Goal: Transaction & Acquisition: Purchase product/service

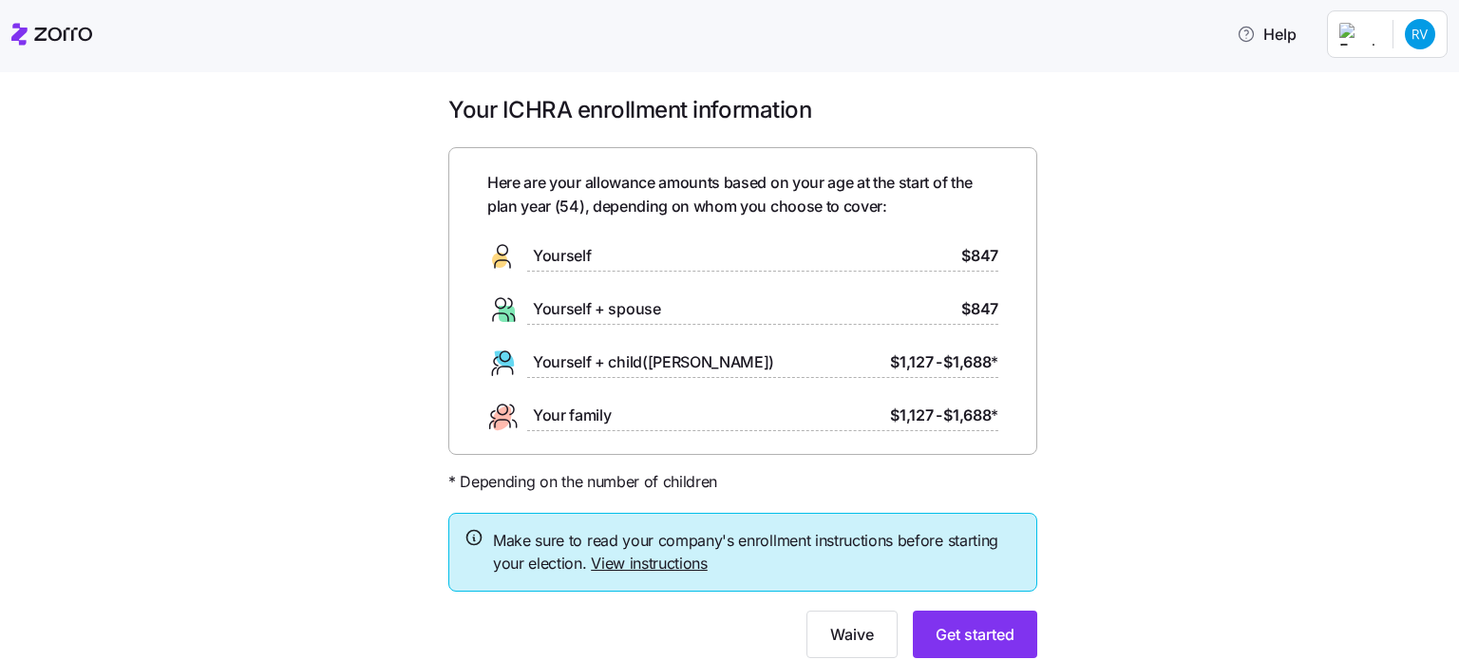
scroll to position [9, 0]
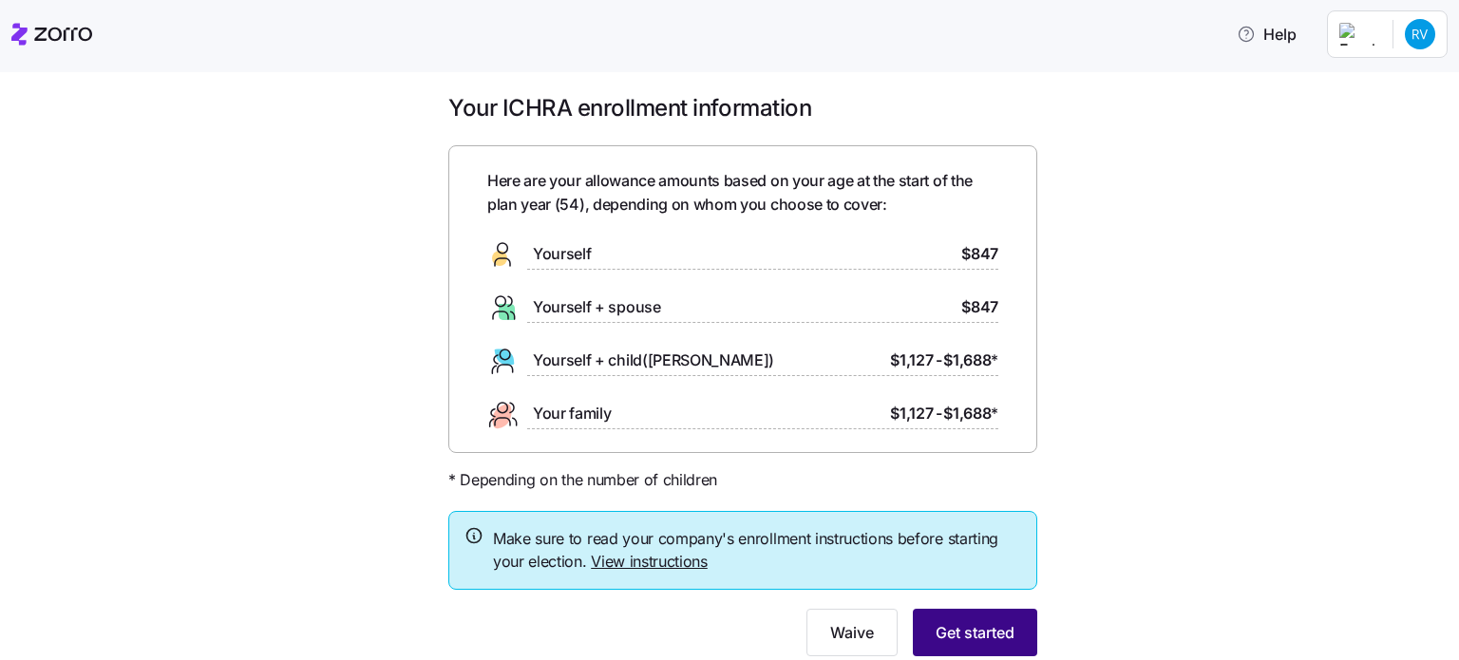
click at [923, 634] on button "Get started" at bounding box center [975, 632] width 124 height 47
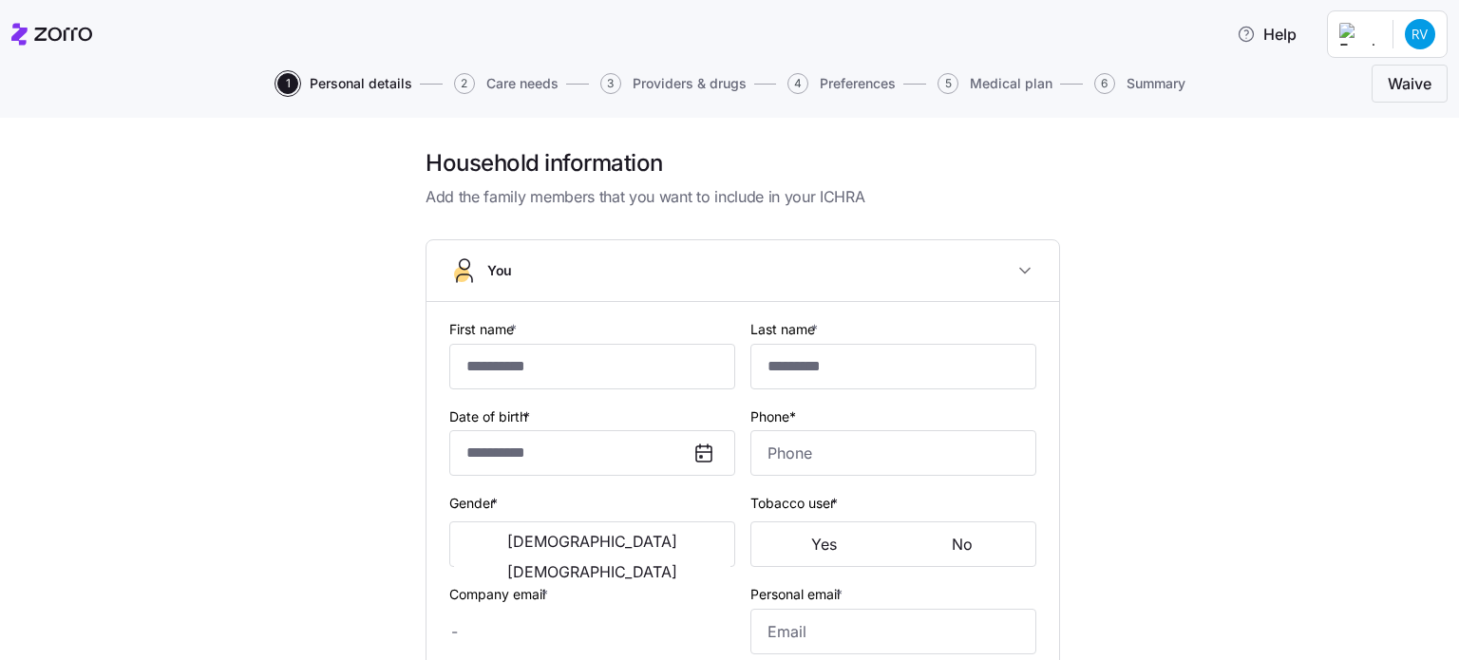
type input "****"
type input "******"
type input "[EMAIL_ADDRESS][DOMAIN_NAME]"
type input "**********"
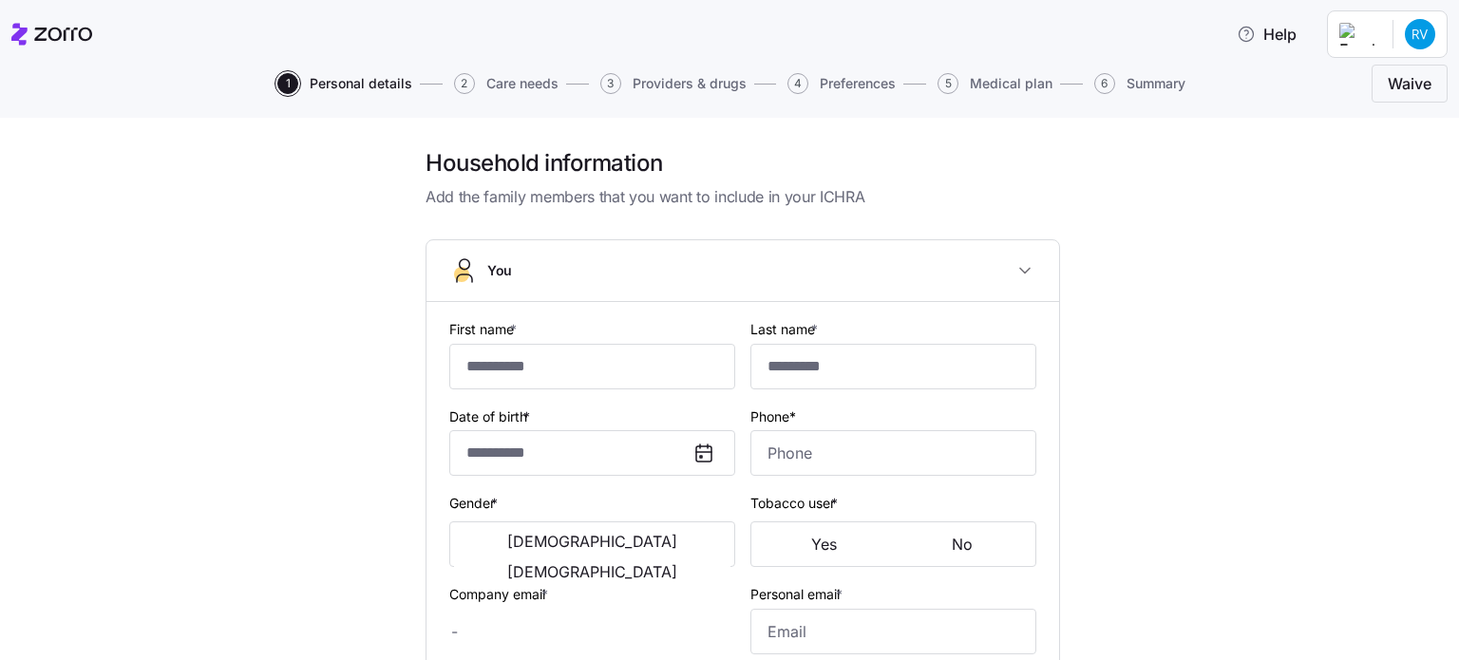
checkbox input "true"
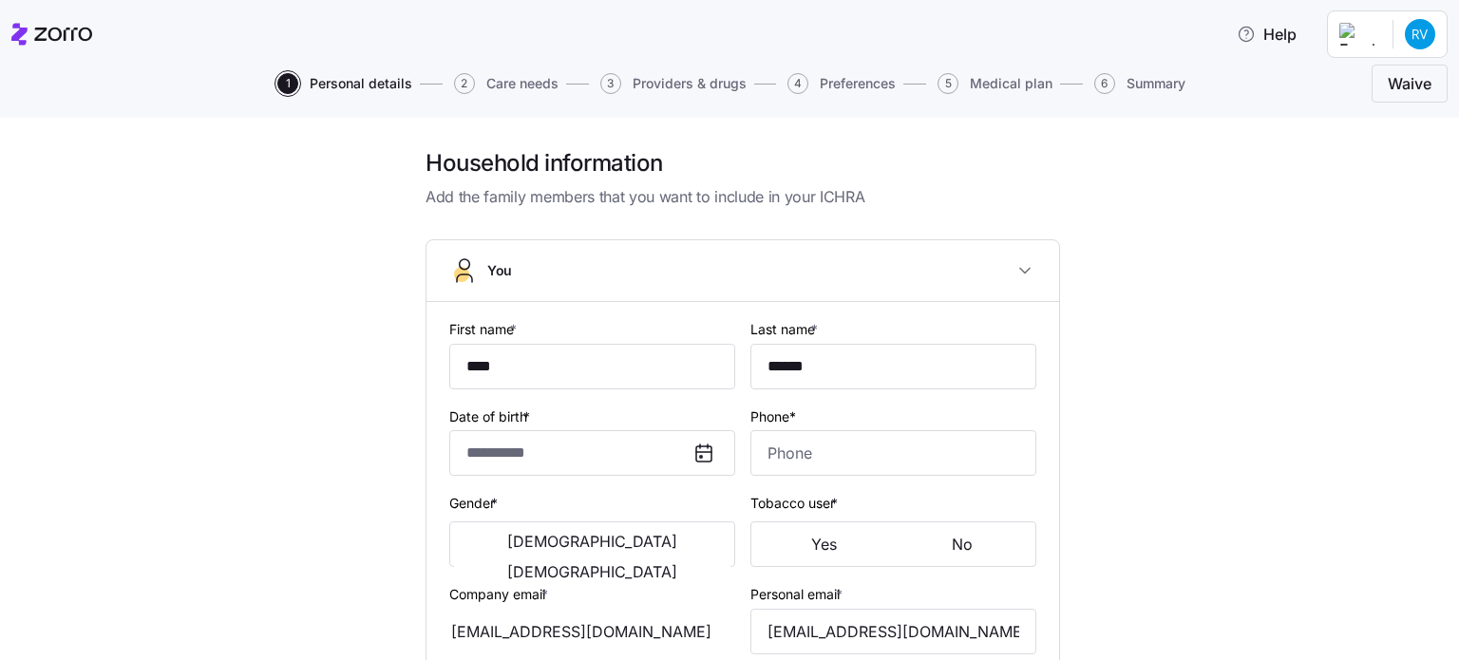
type input "**********"
type input "[PHONE_NUMBER]"
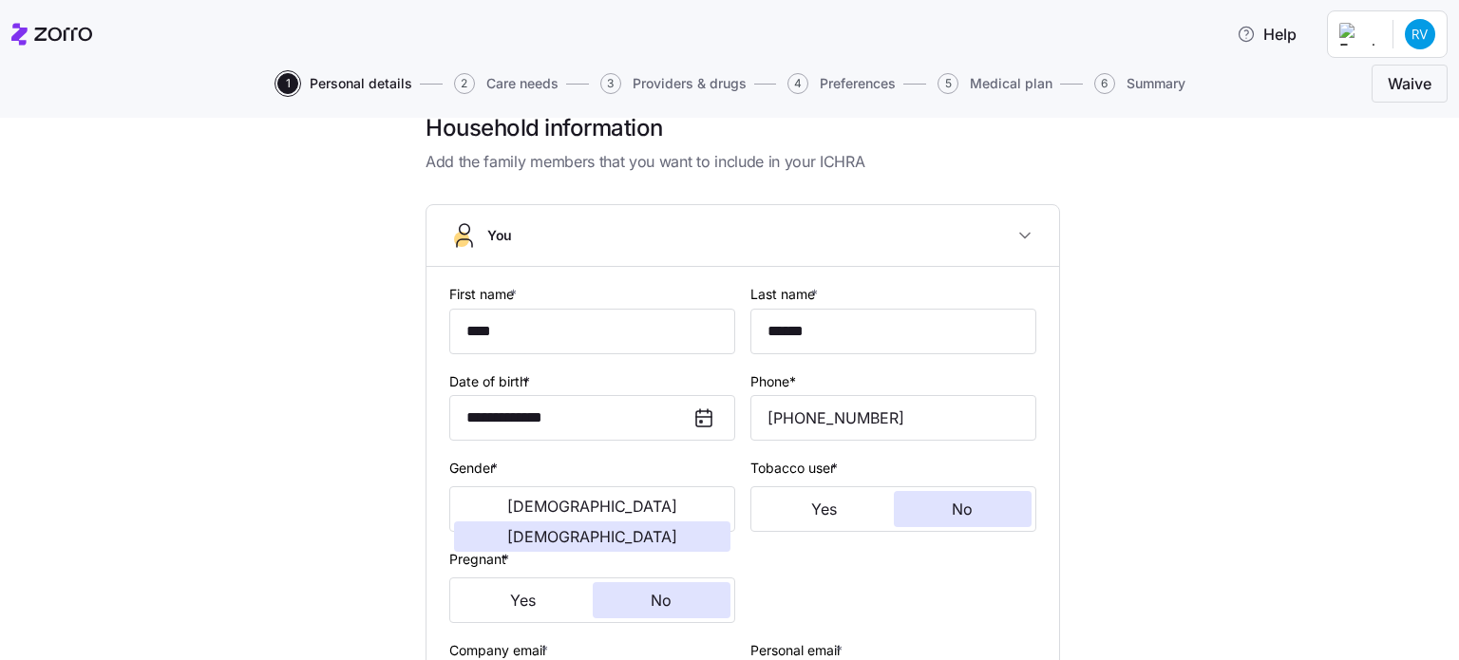
click at [1098, 535] on div "**********" at bounding box center [742, 672] width 1379 height 1119
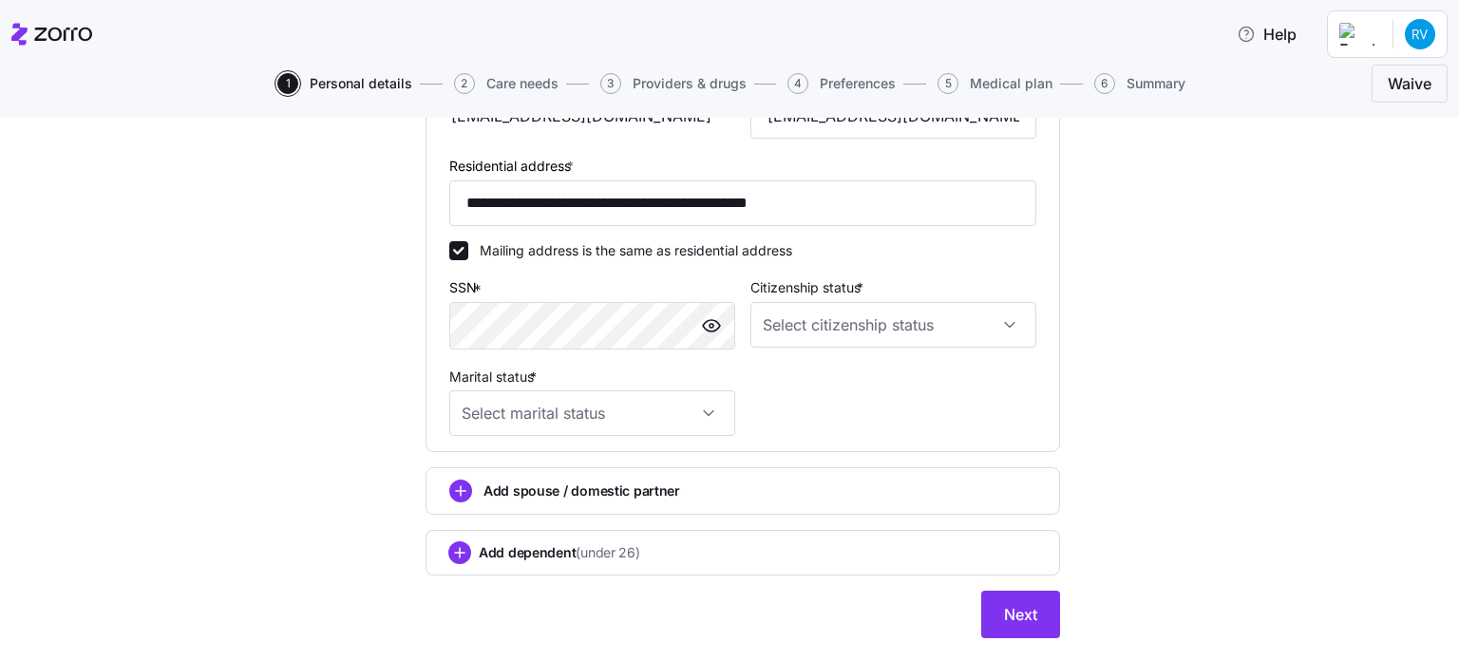
scroll to position [608, 0]
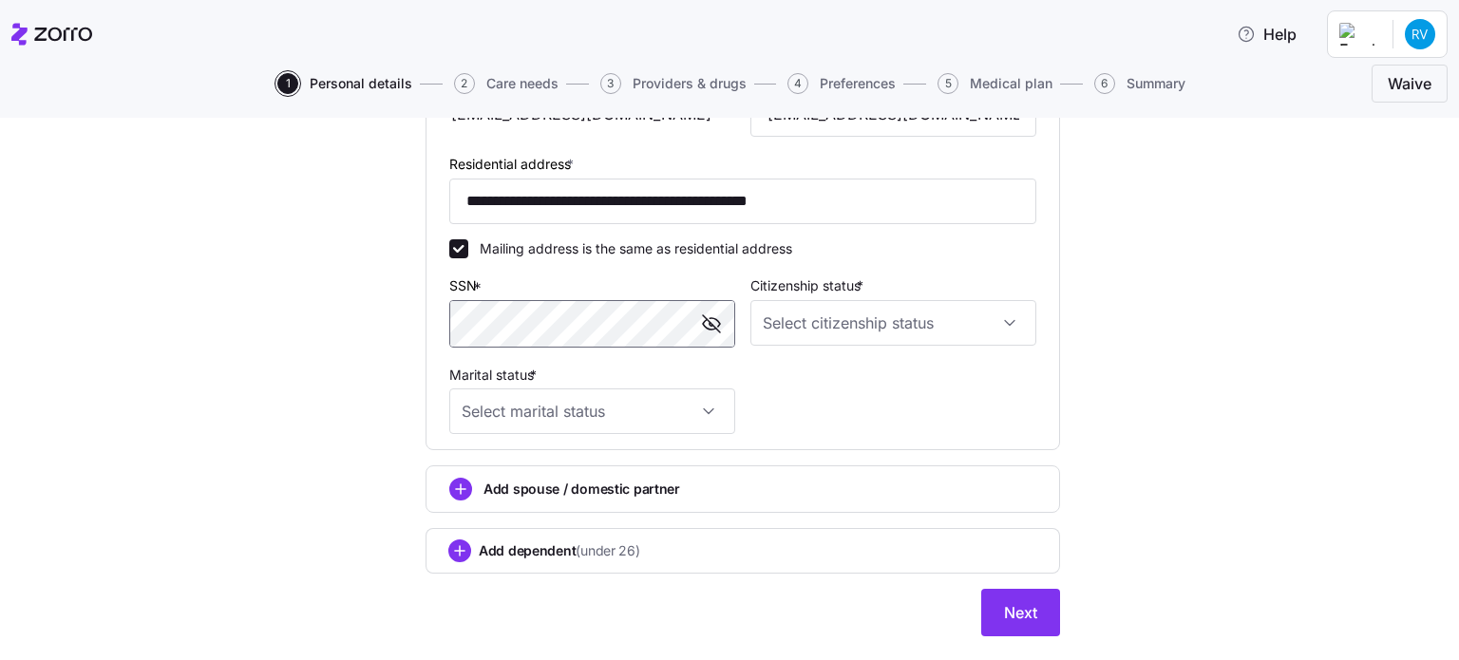
click at [717, 328] on span "button" at bounding box center [711, 324] width 28 height 28
click at [832, 323] on input "Citizenship status *" at bounding box center [893, 323] width 286 height 46
click at [790, 374] on span "[DEMOGRAPHIC_DATA] citizen" at bounding box center [862, 378] width 193 height 21
type input "[DEMOGRAPHIC_DATA] citizen"
click at [621, 412] on input "Marital status *" at bounding box center [592, 412] width 286 height 46
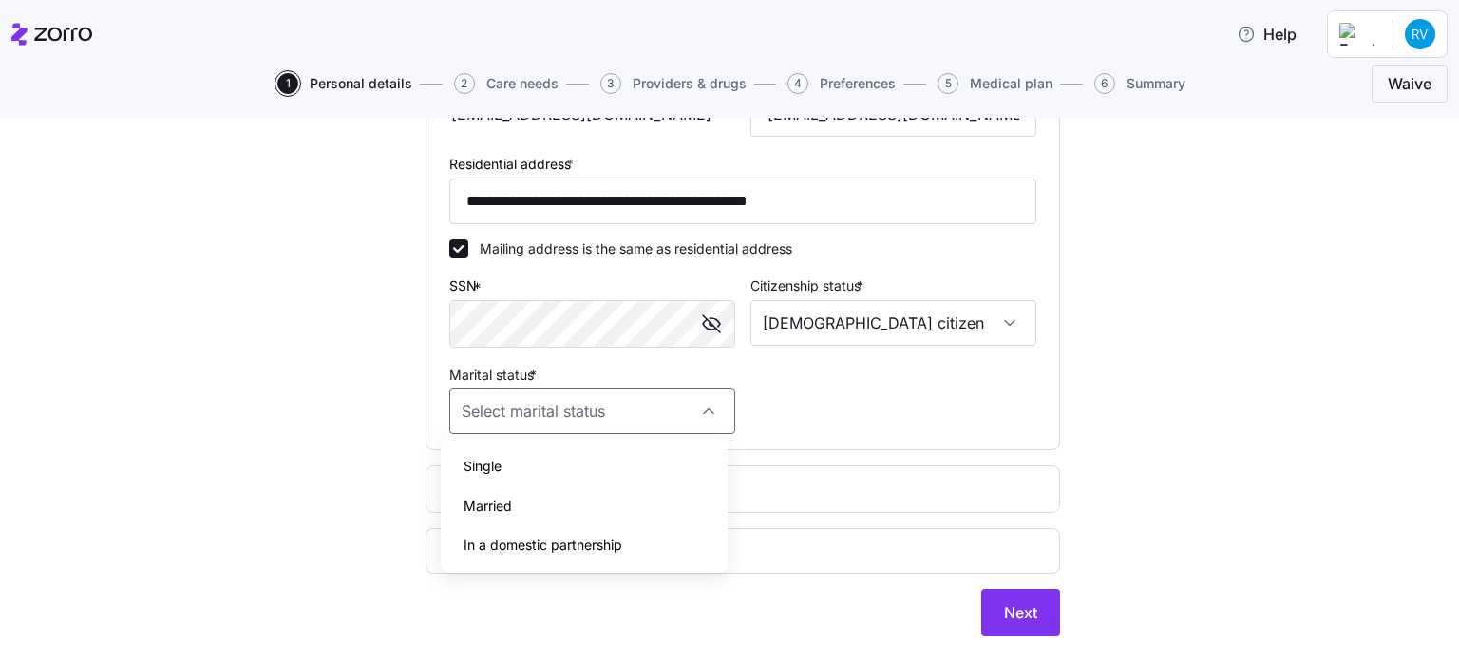
click at [489, 465] on span "Single" at bounding box center [483, 466] width 38 height 21
type input "Single"
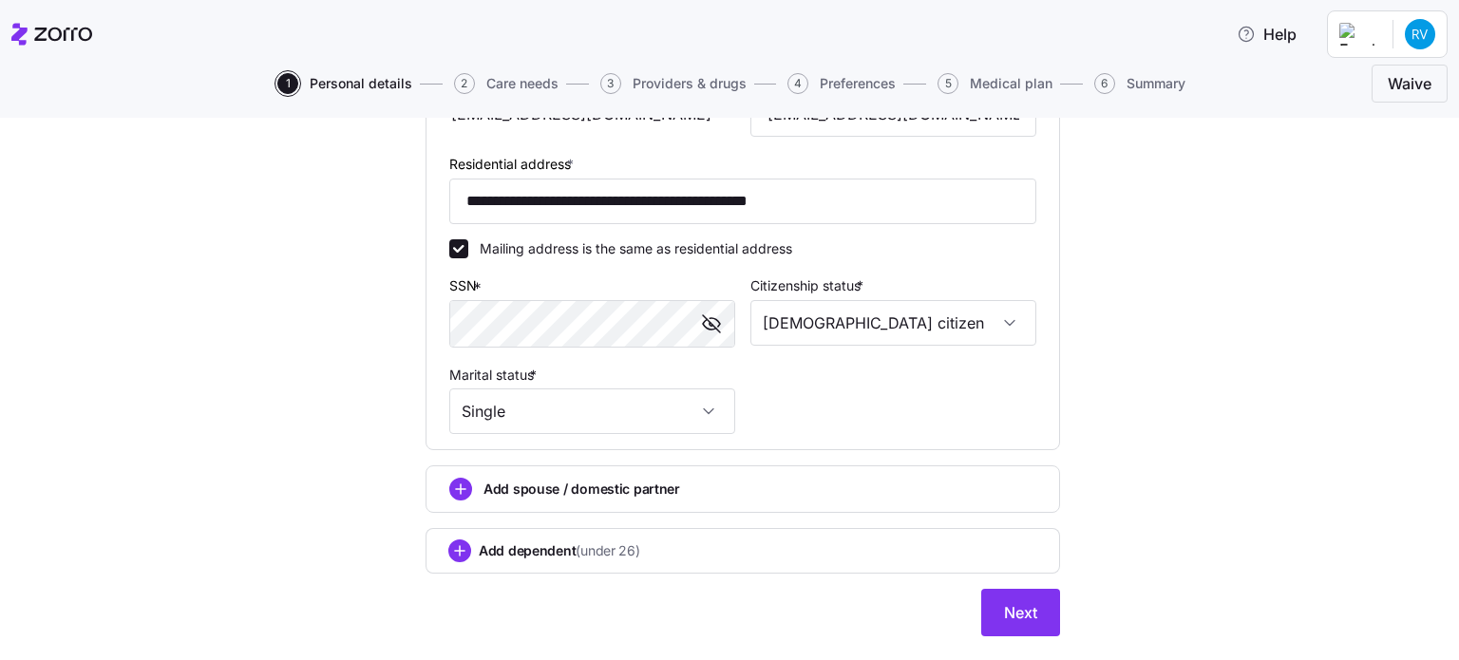
click at [345, 410] on div "**********" at bounding box center [742, 99] width 1379 height 1119
click at [1014, 618] on span "Next" at bounding box center [1020, 612] width 33 height 23
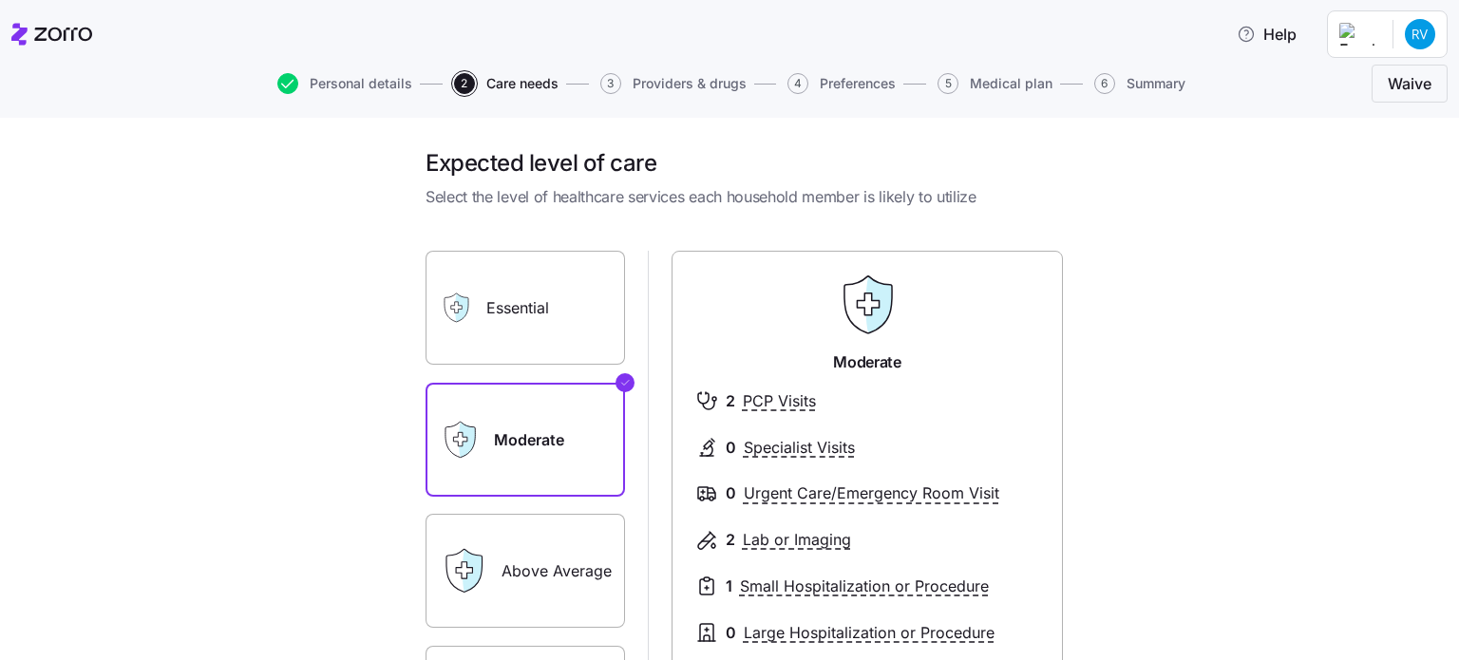
click at [1146, 440] on div "Expected level of care Select the level of healthcare services each household m…" at bounding box center [742, 549] width 1379 height 802
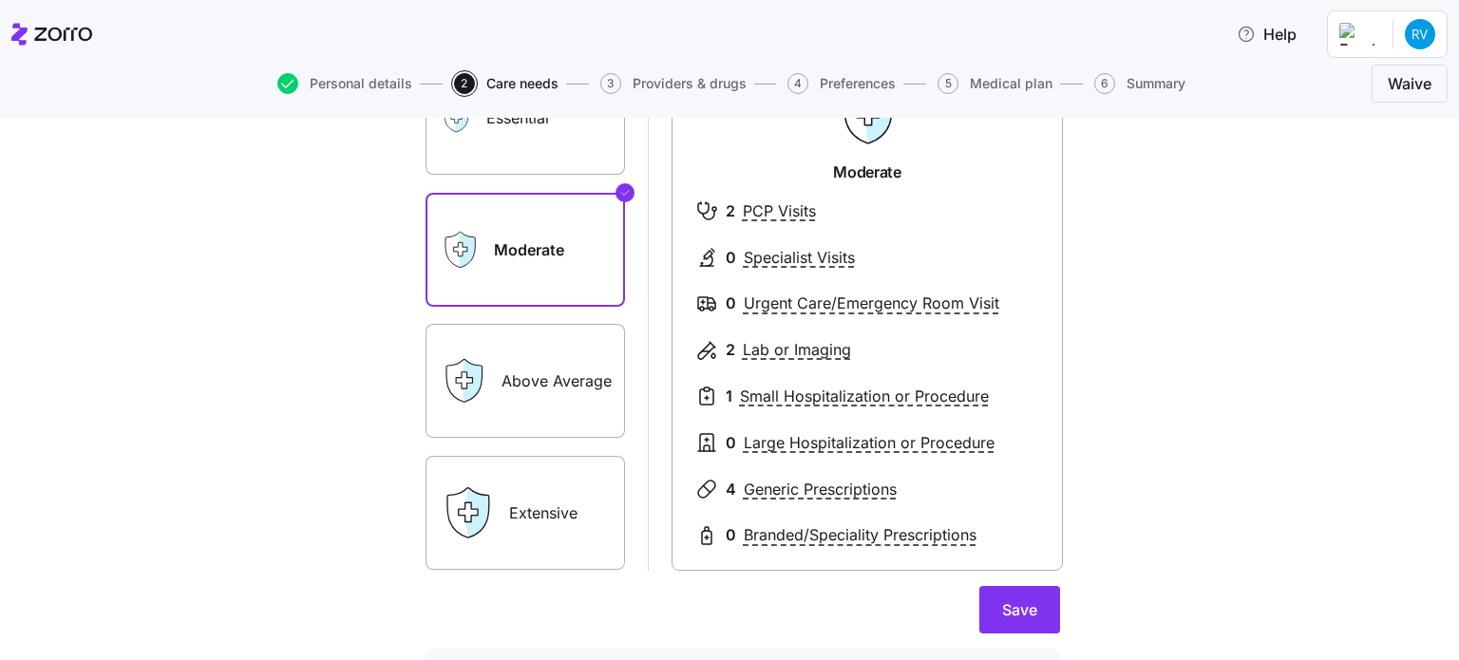
scroll to position [152, 0]
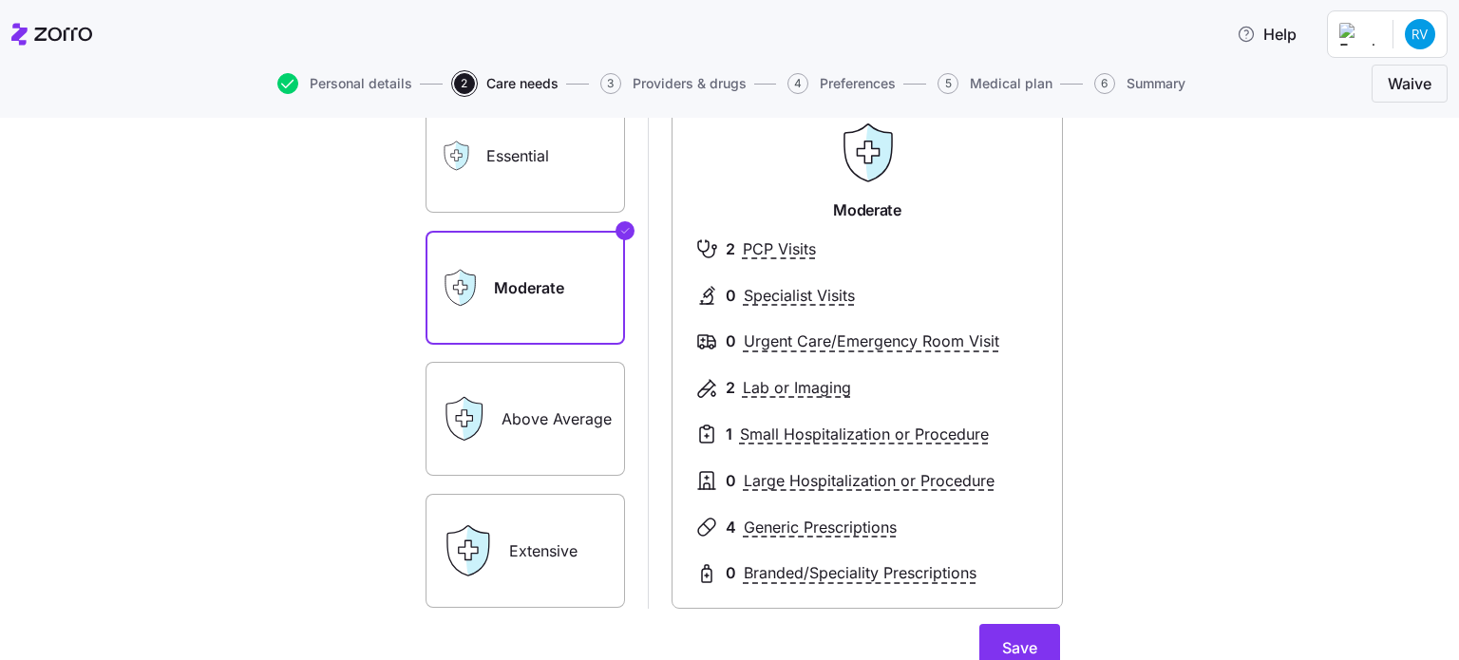
click at [480, 381] on div "Above Average" at bounding box center [525, 419] width 199 height 114
click at [481, 412] on div "Above Average" at bounding box center [525, 419] width 199 height 114
click at [538, 407] on label "Above Average" at bounding box center [525, 419] width 199 height 114
click at [0, 0] on input "Above Average" at bounding box center [0, 0] width 0 height 0
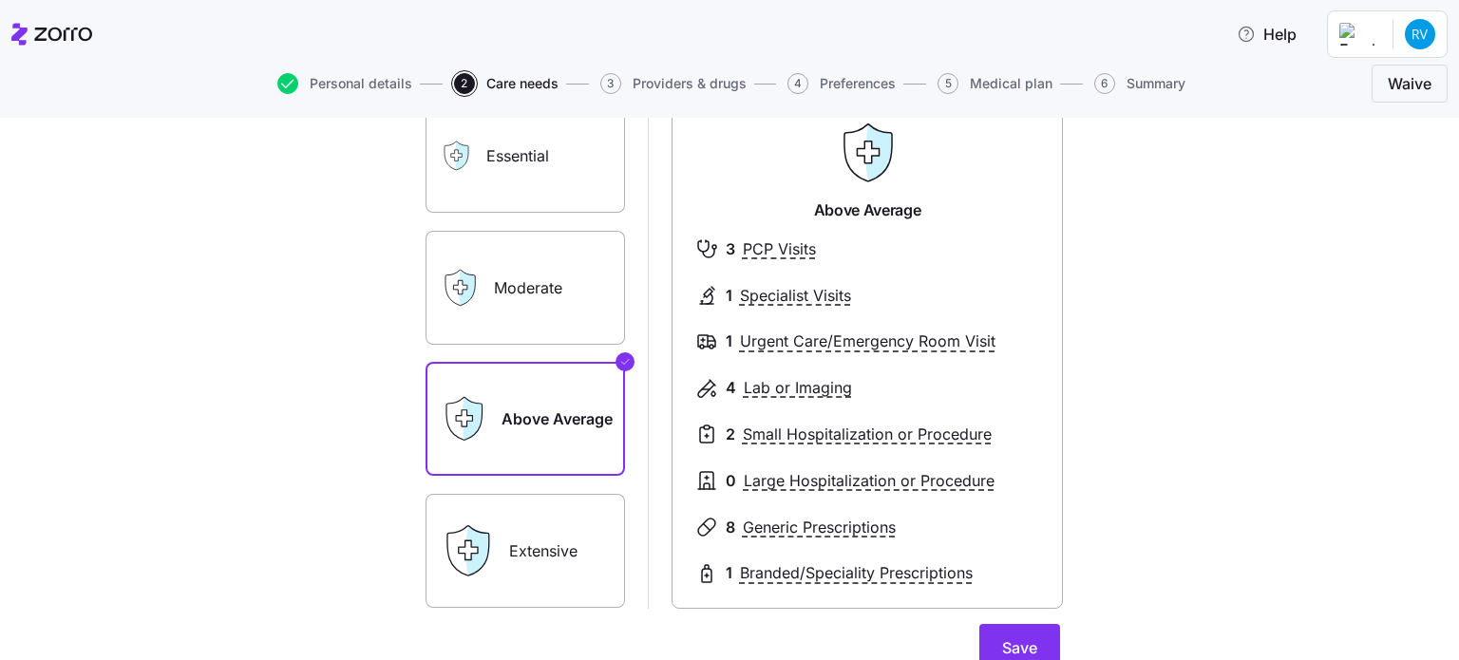
click at [538, 407] on label "Above Average" at bounding box center [525, 419] width 199 height 114
click at [0, 0] on input "Above Average" at bounding box center [0, 0] width 0 height 0
click at [672, 540] on div "Above Average 3 PCP Visits 1 Specialist Visits 1 Urgent Care/Emergency Room Vis…" at bounding box center [867, 354] width 391 height 510
click at [1002, 653] on span "Save" at bounding box center [1019, 647] width 35 height 23
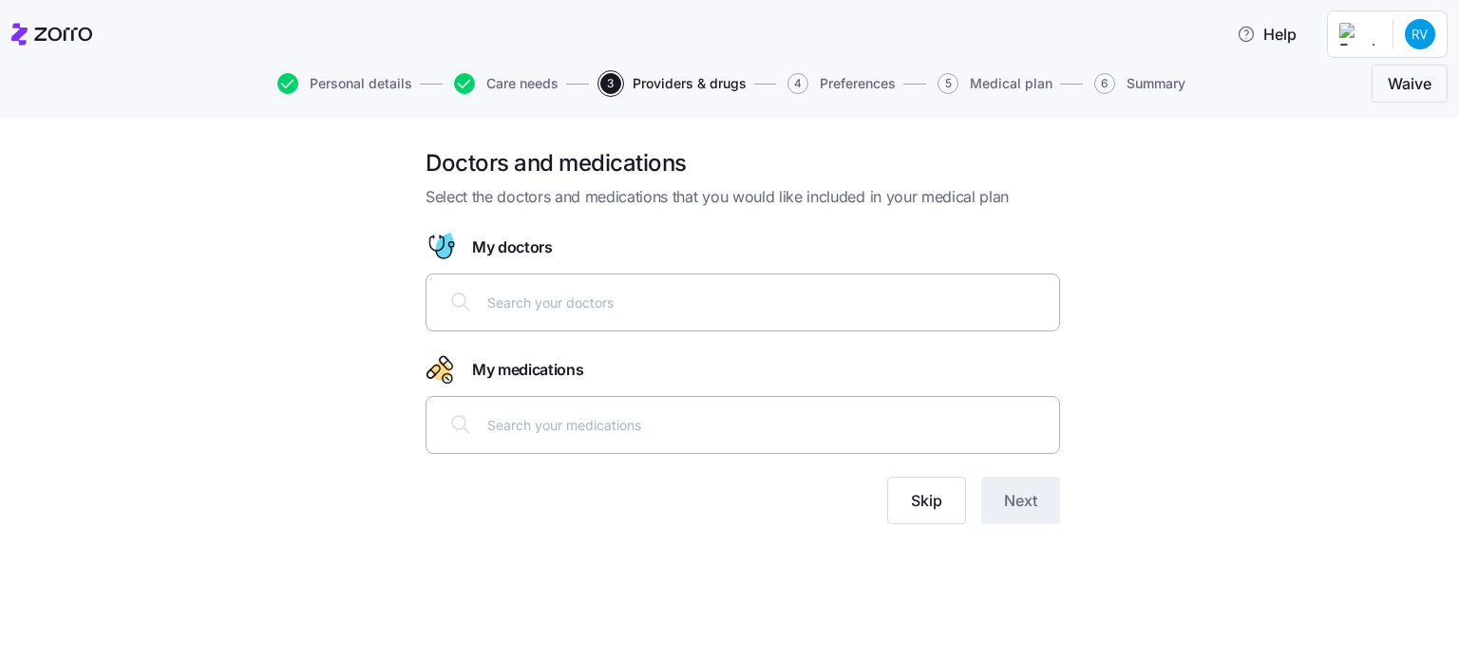
click at [649, 300] on input "text" at bounding box center [767, 302] width 560 height 21
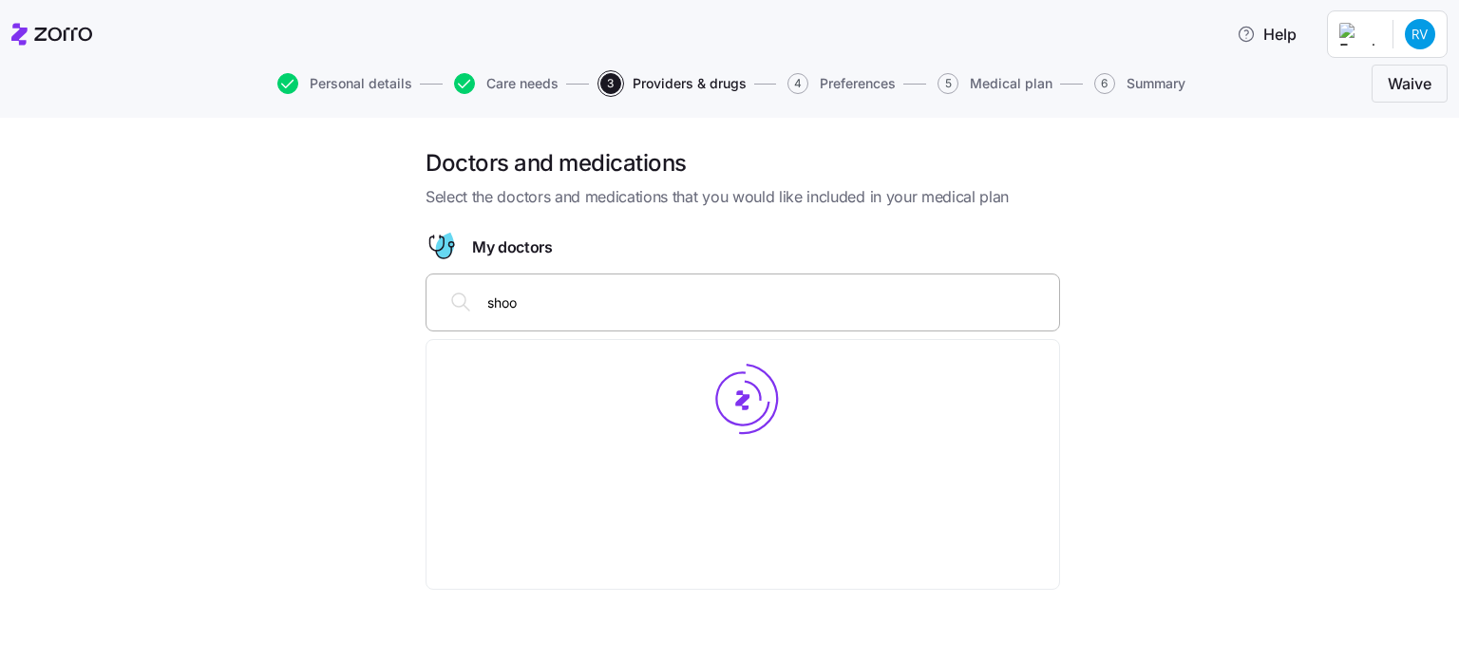
type input "shook"
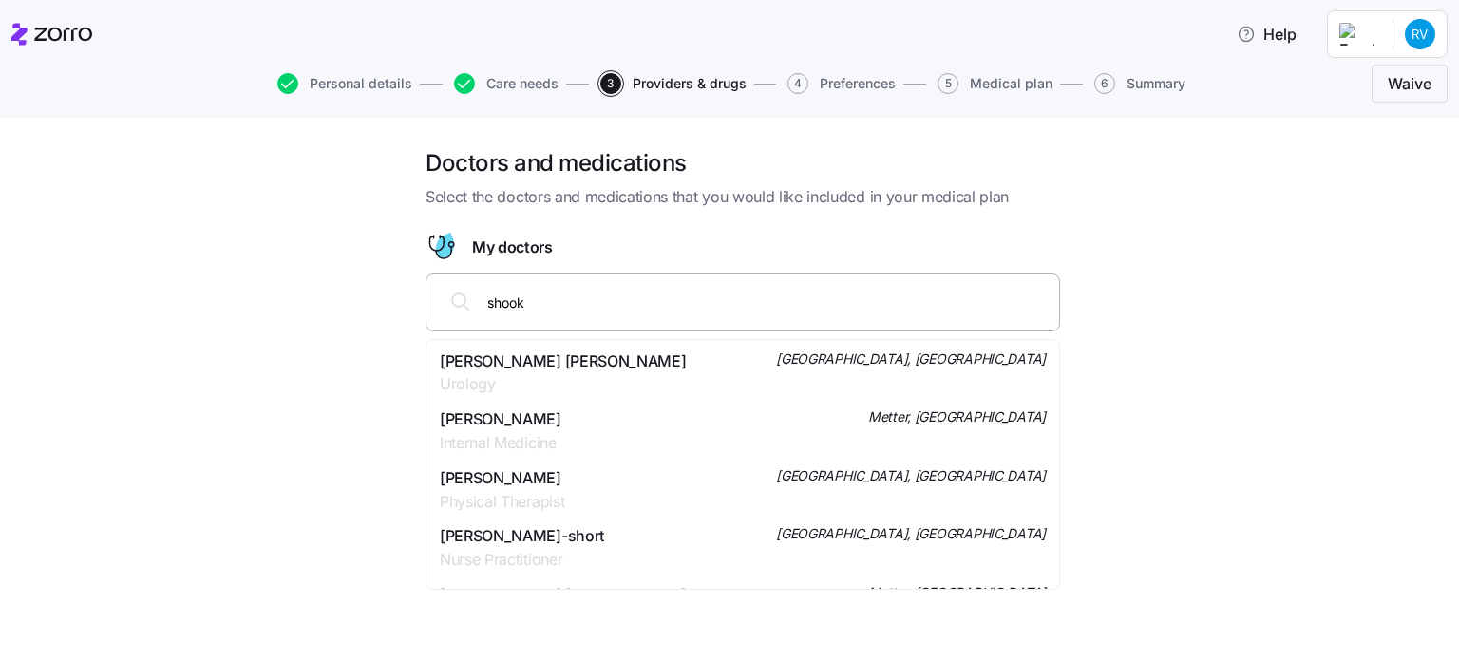
click at [967, 354] on span "[GEOGRAPHIC_DATA], [GEOGRAPHIC_DATA]" at bounding box center [911, 359] width 270 height 19
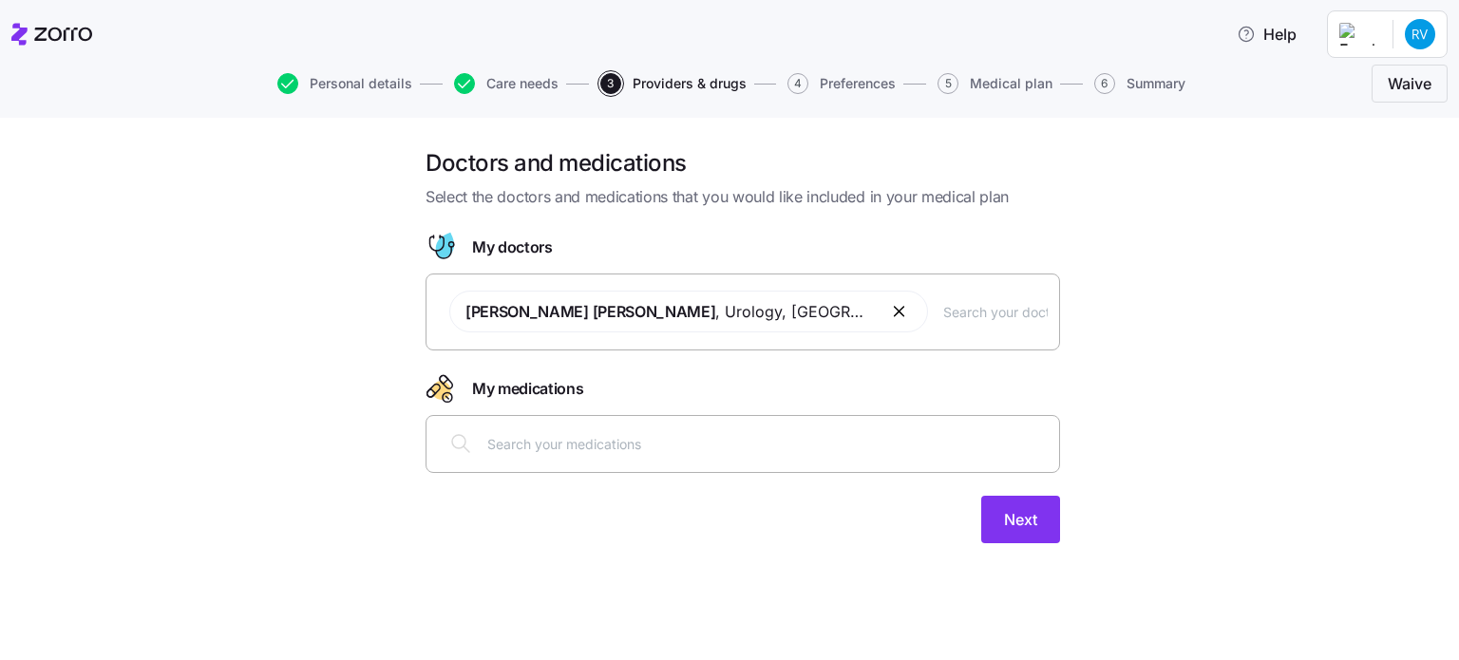
click at [943, 314] on input "text" at bounding box center [995, 311] width 104 height 21
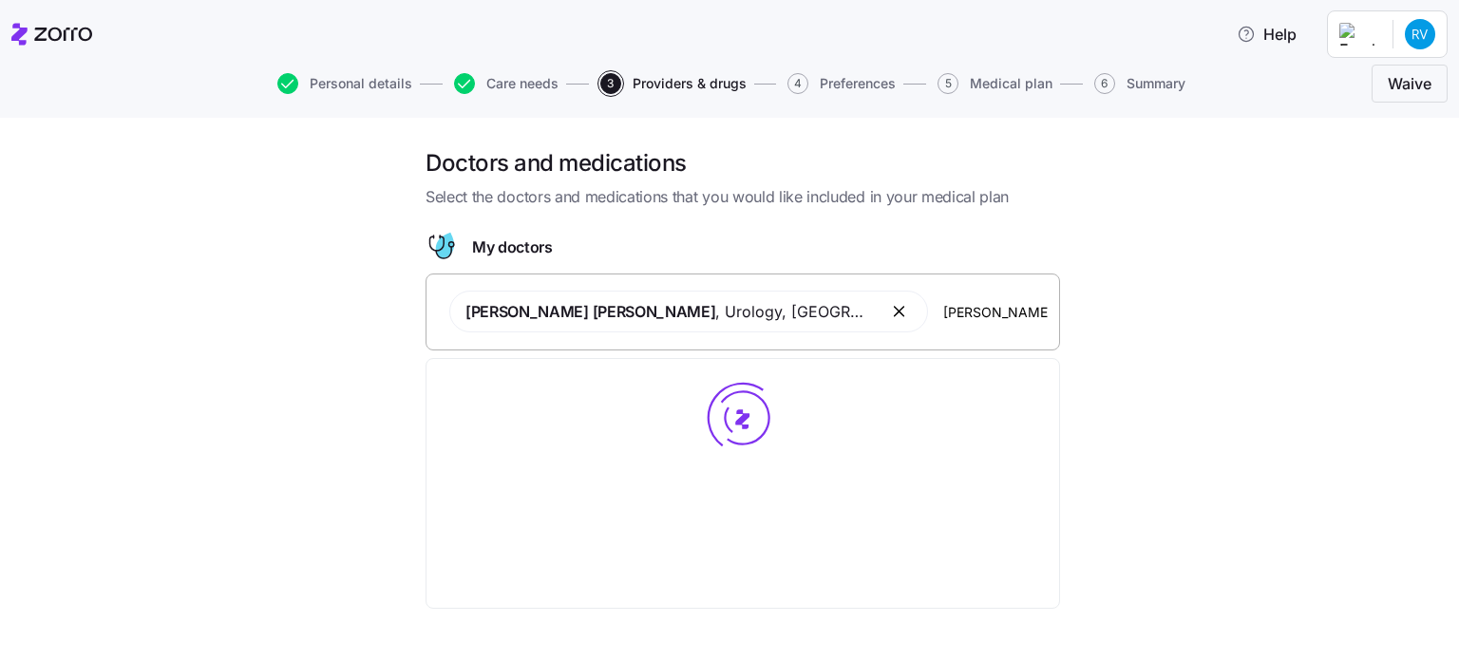
type input "[PERSON_NAME]"
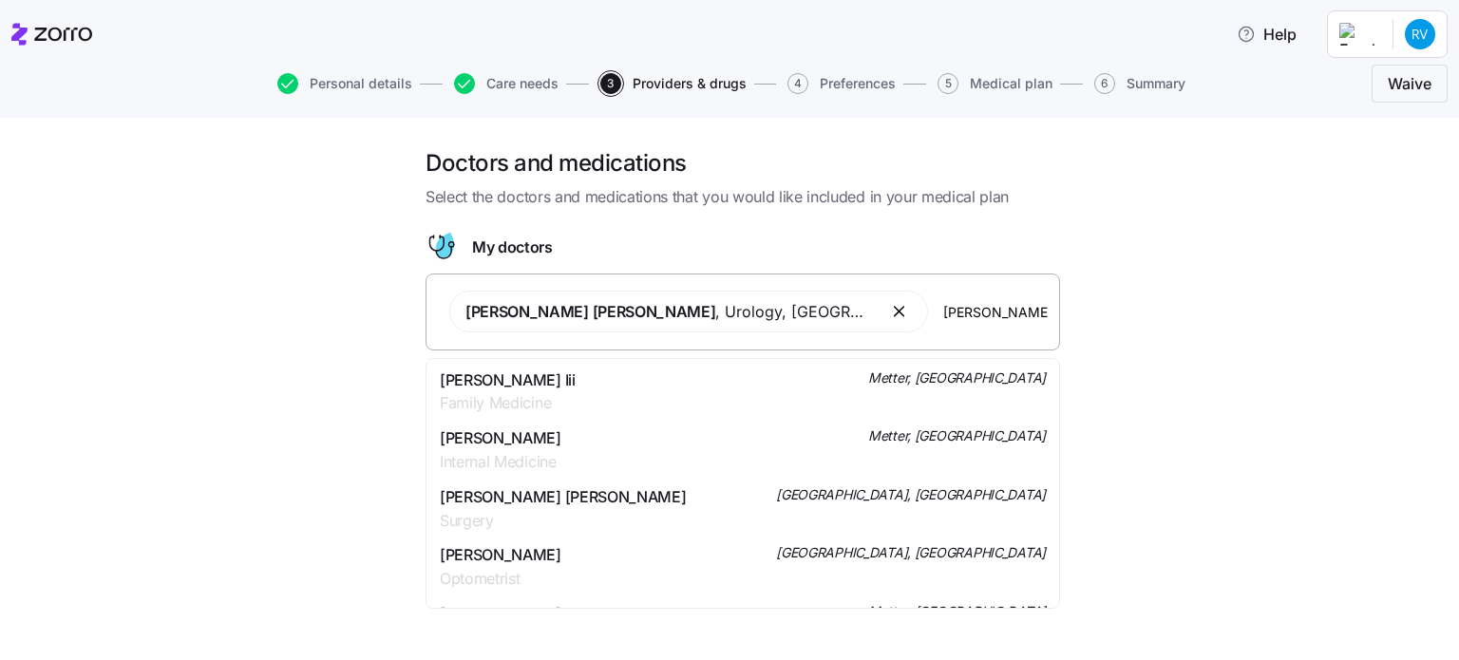
click at [574, 389] on div "[PERSON_NAME] Iii Family Medicine Metter, [GEOGRAPHIC_DATA]" at bounding box center [743, 392] width 606 height 47
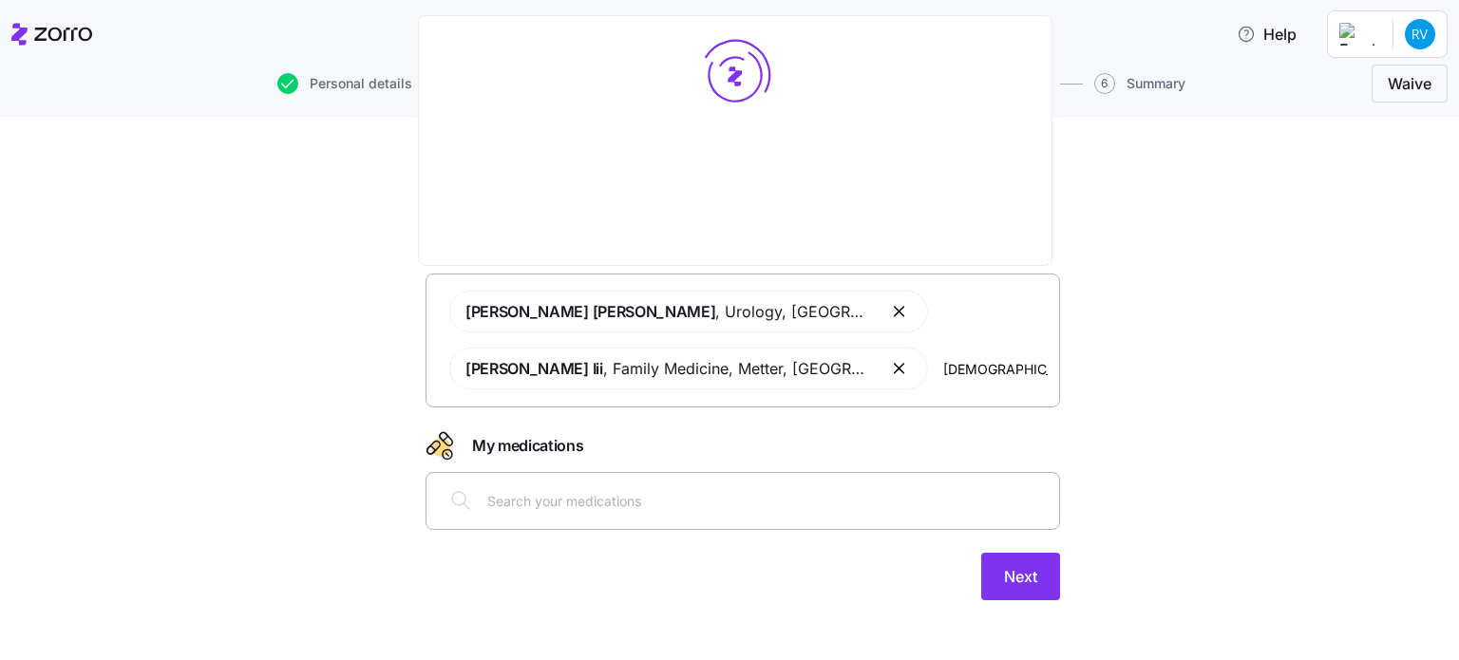
type input "[DEMOGRAPHIC_DATA][PERSON_NAME]"
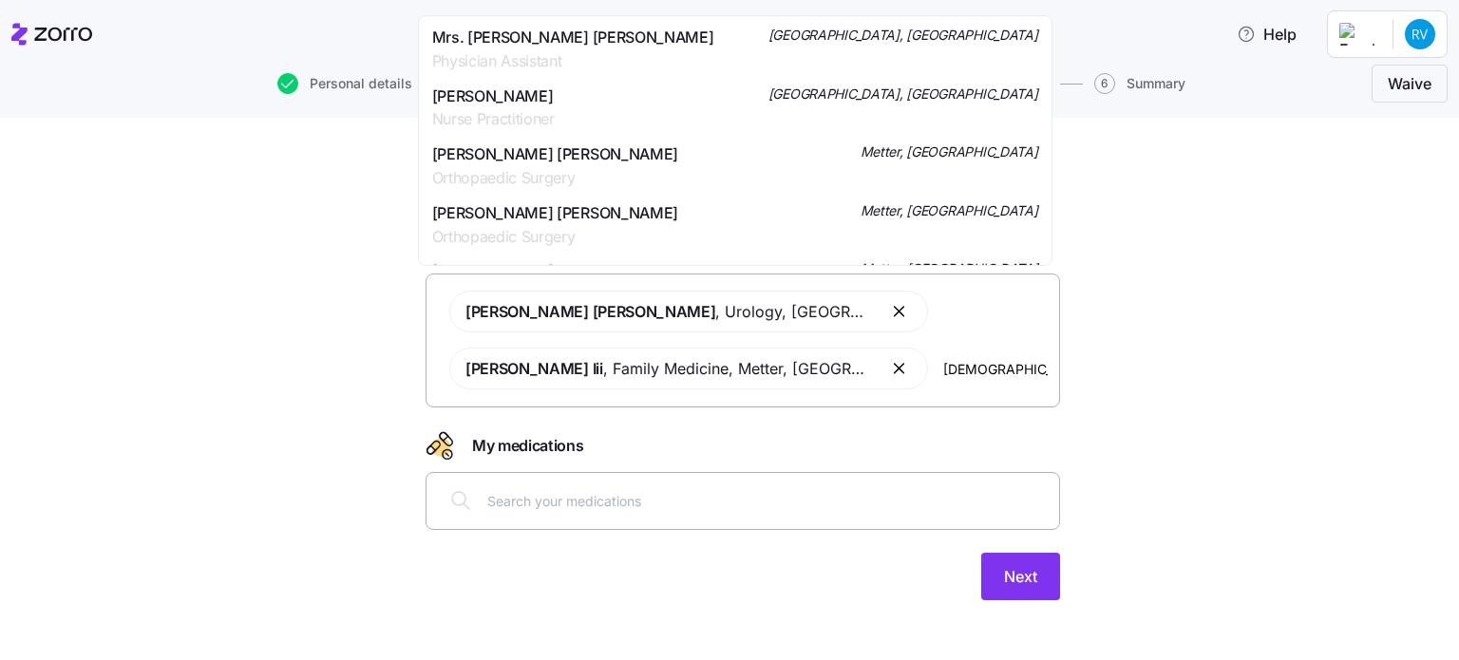
click at [612, 45] on span "Mrs. [PERSON_NAME] [PERSON_NAME]" at bounding box center [573, 38] width 282 height 24
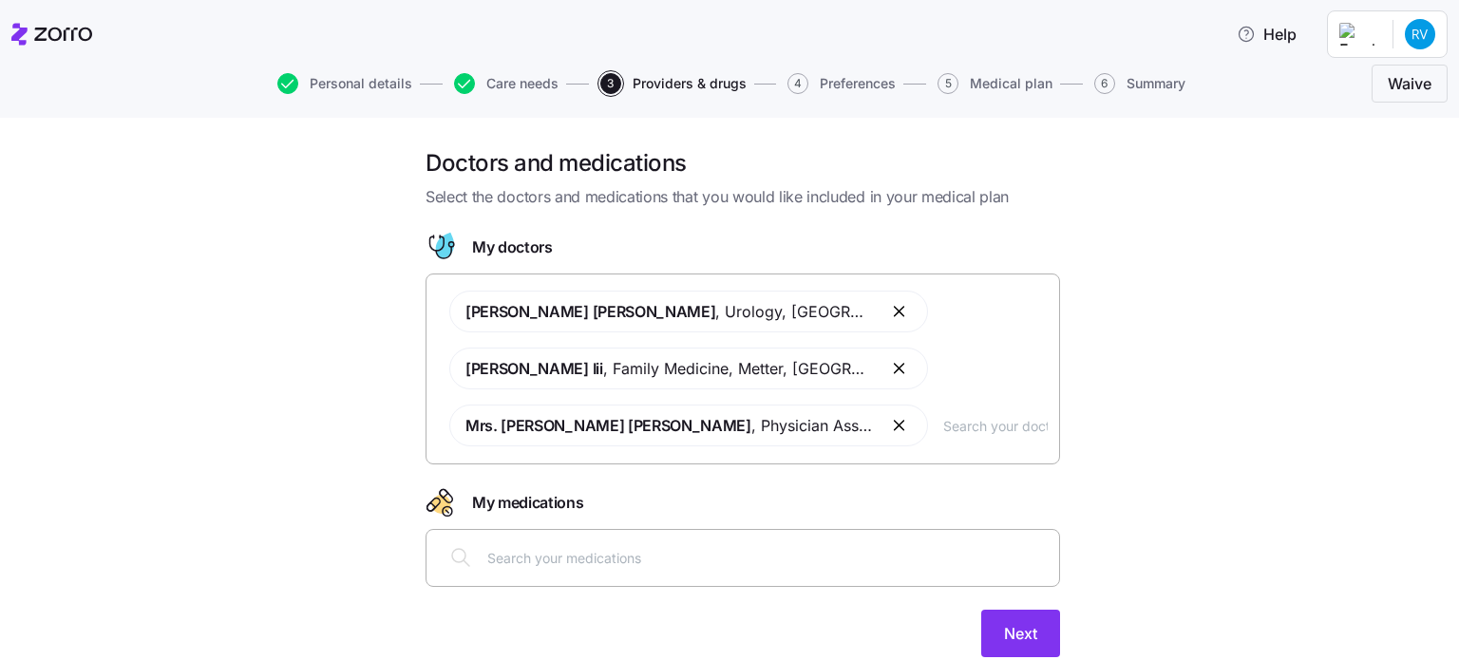
click at [840, 575] on div at bounding box center [743, 558] width 610 height 46
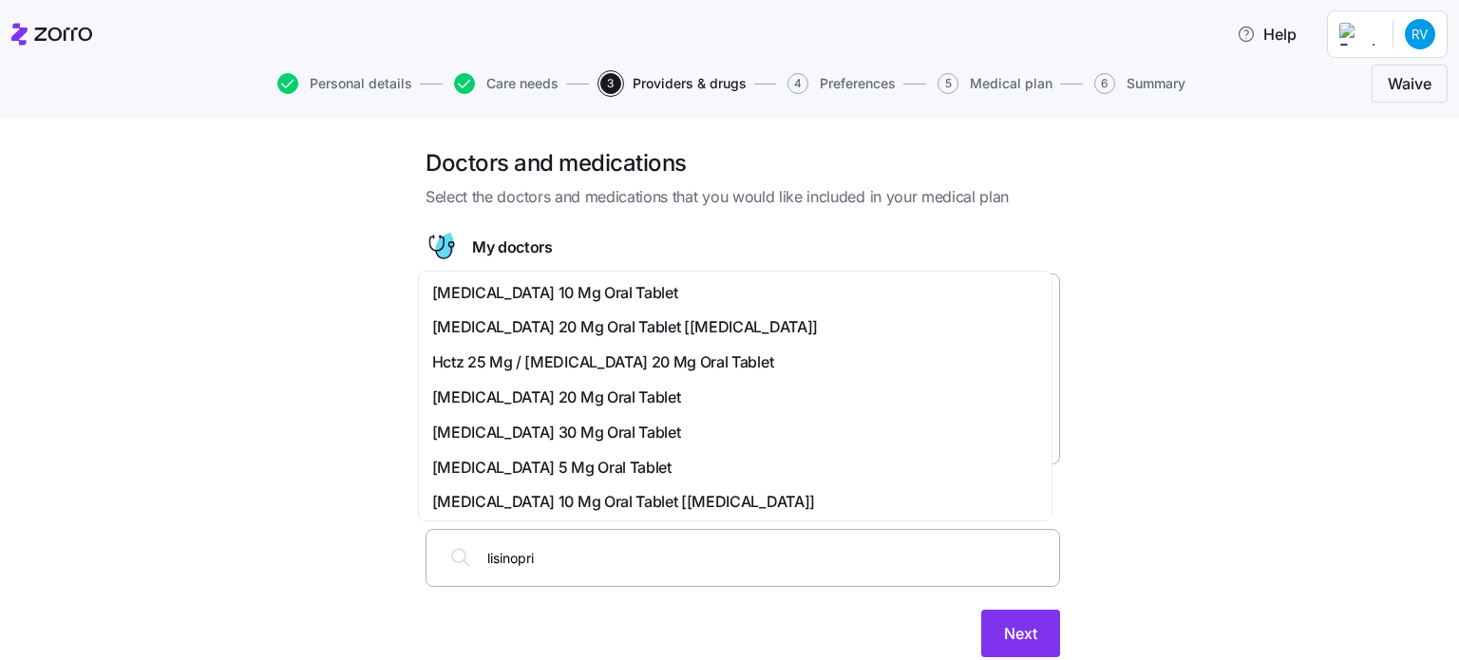
type input "[MEDICAL_DATA]"
click at [613, 429] on span "[MEDICAL_DATA] 10 Mg Oral Tablet" at bounding box center [555, 433] width 246 height 24
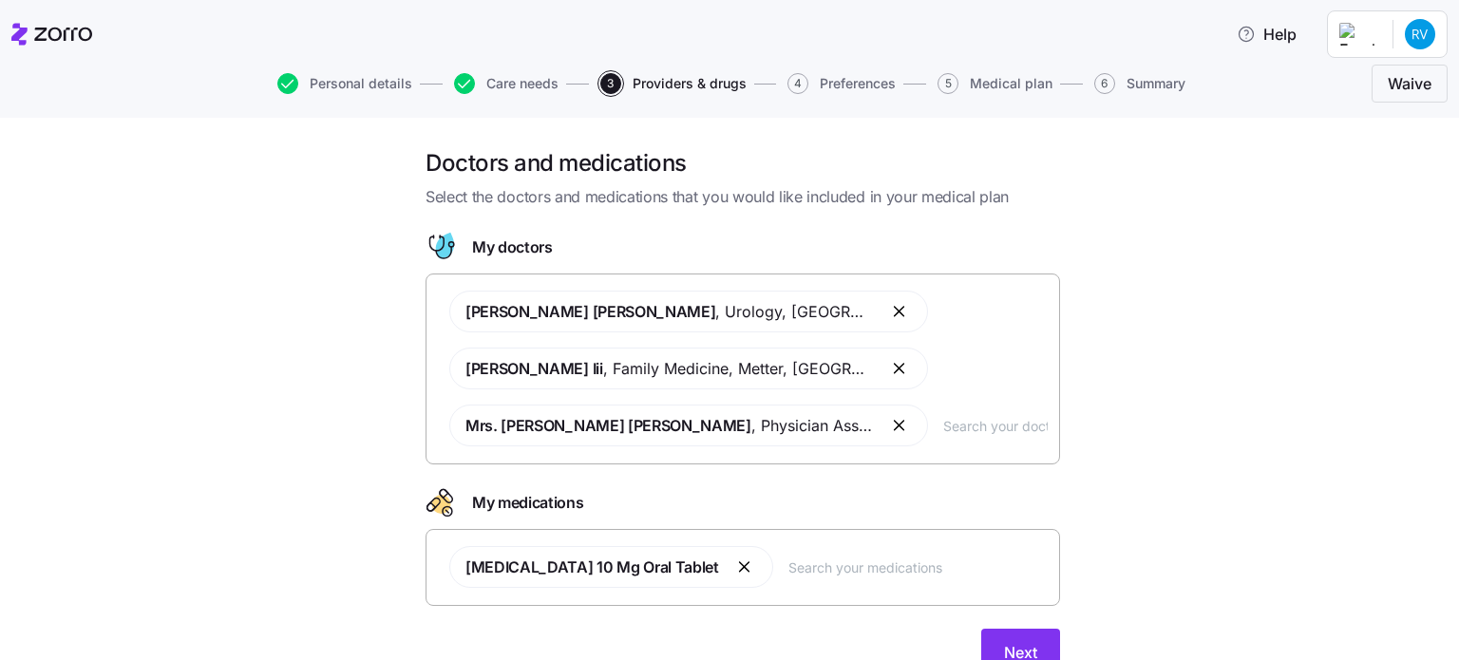
click at [984, 423] on input "text" at bounding box center [995, 425] width 104 height 21
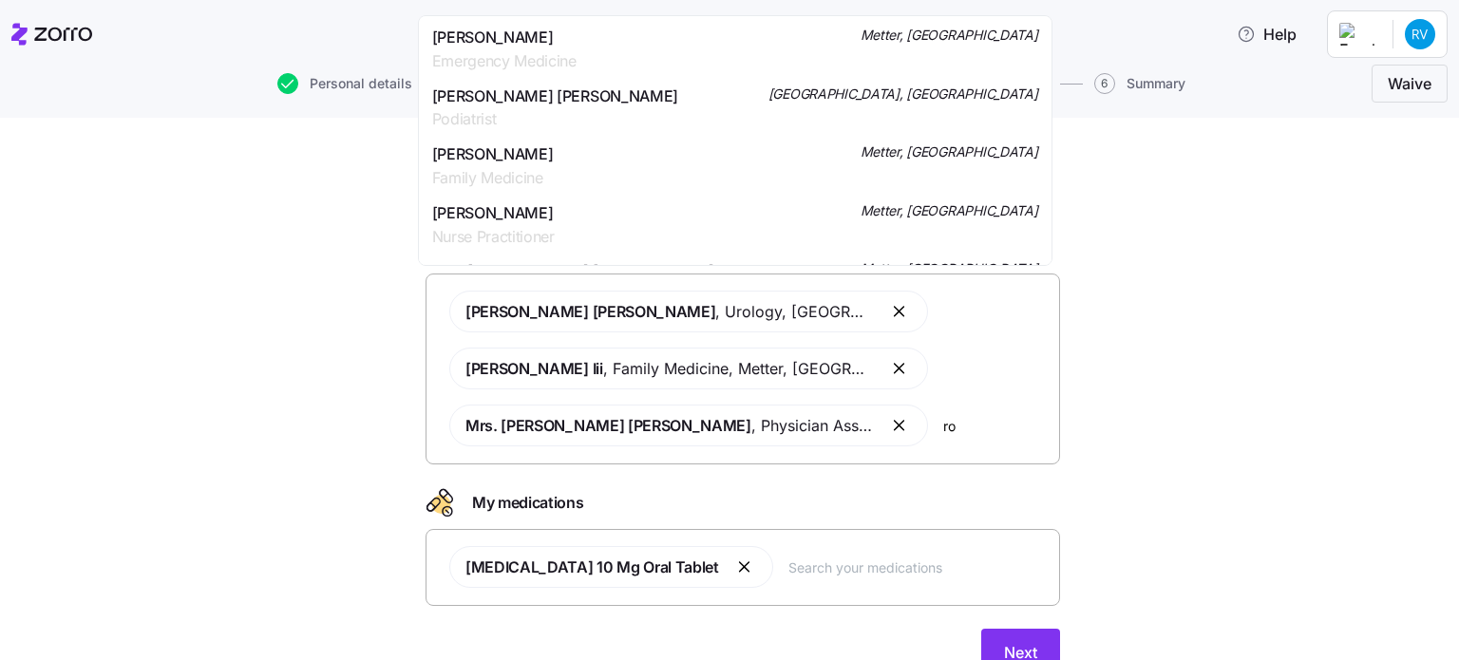
type input "r"
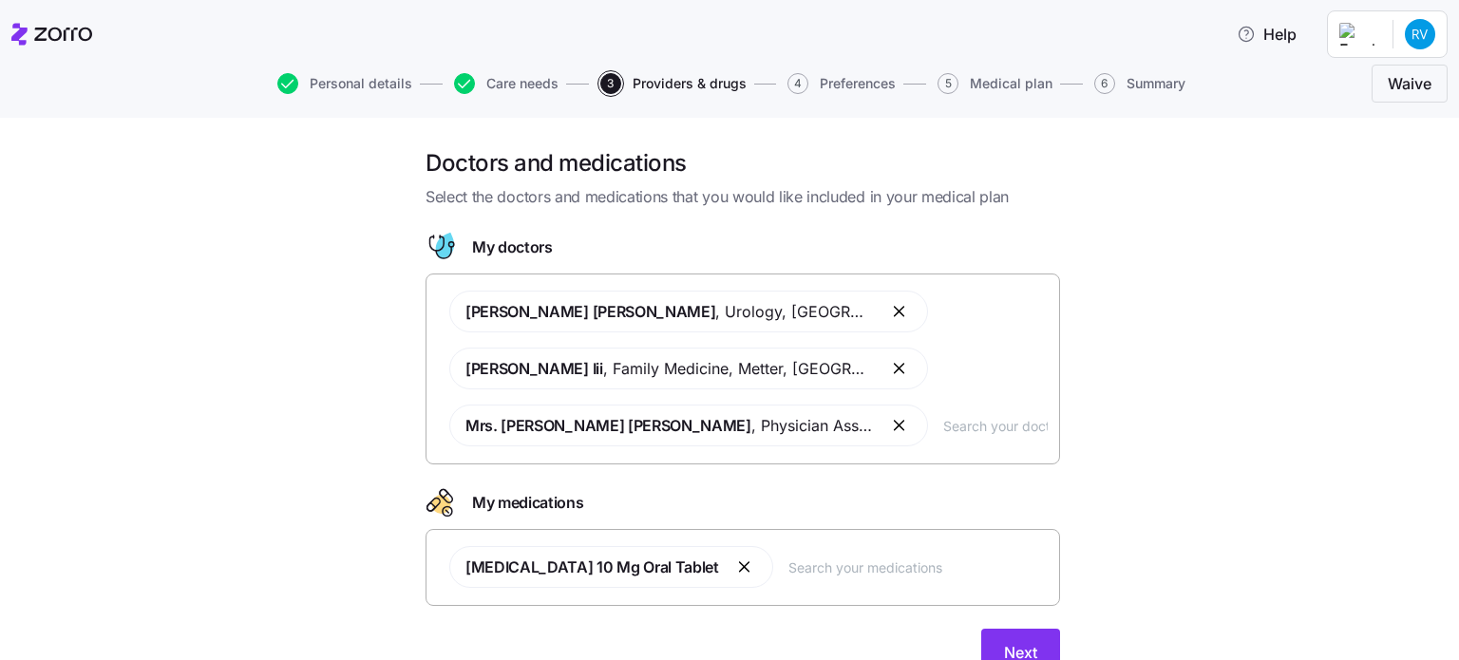
click at [784, 580] on div "[MEDICAL_DATA] 10 Mg Oral Tablet" at bounding box center [743, 567] width 610 height 65
type input "[MEDICAL_DATA]"
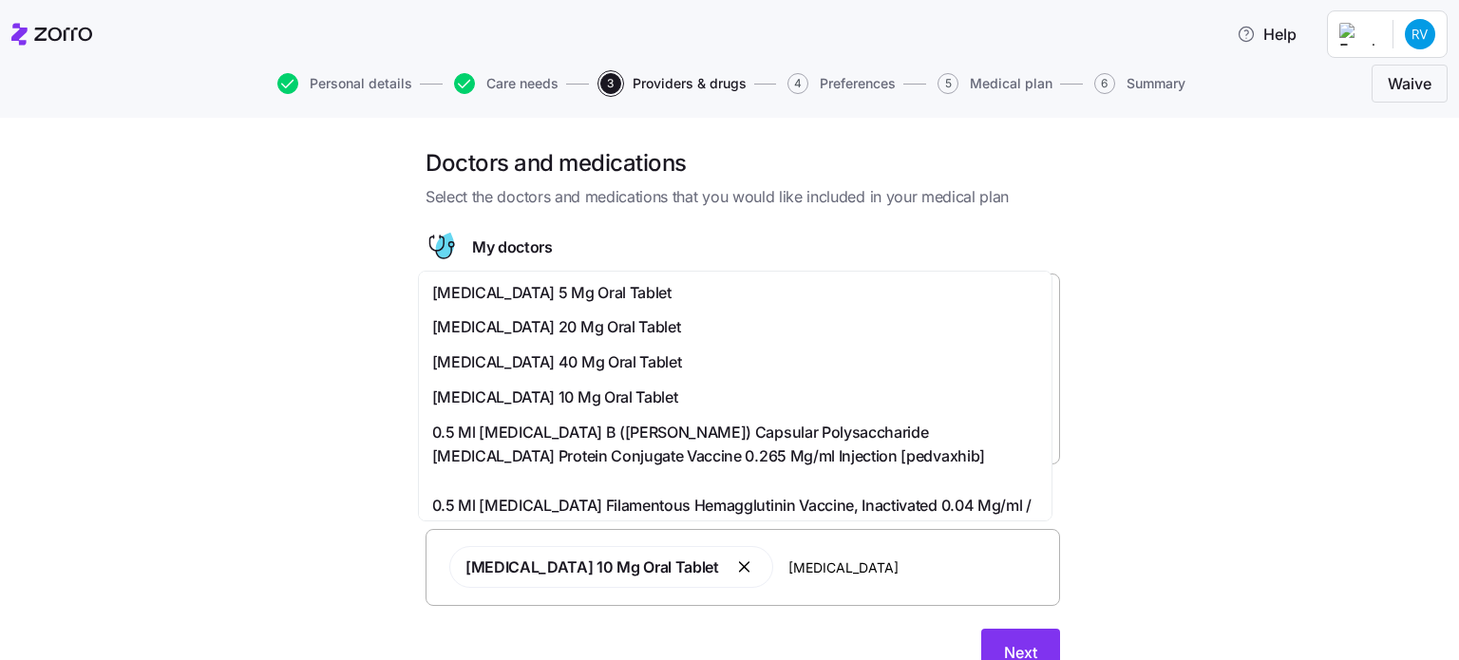
click at [723, 331] on div "[MEDICAL_DATA] 20 Mg Oral Tablet" at bounding box center [735, 327] width 606 height 24
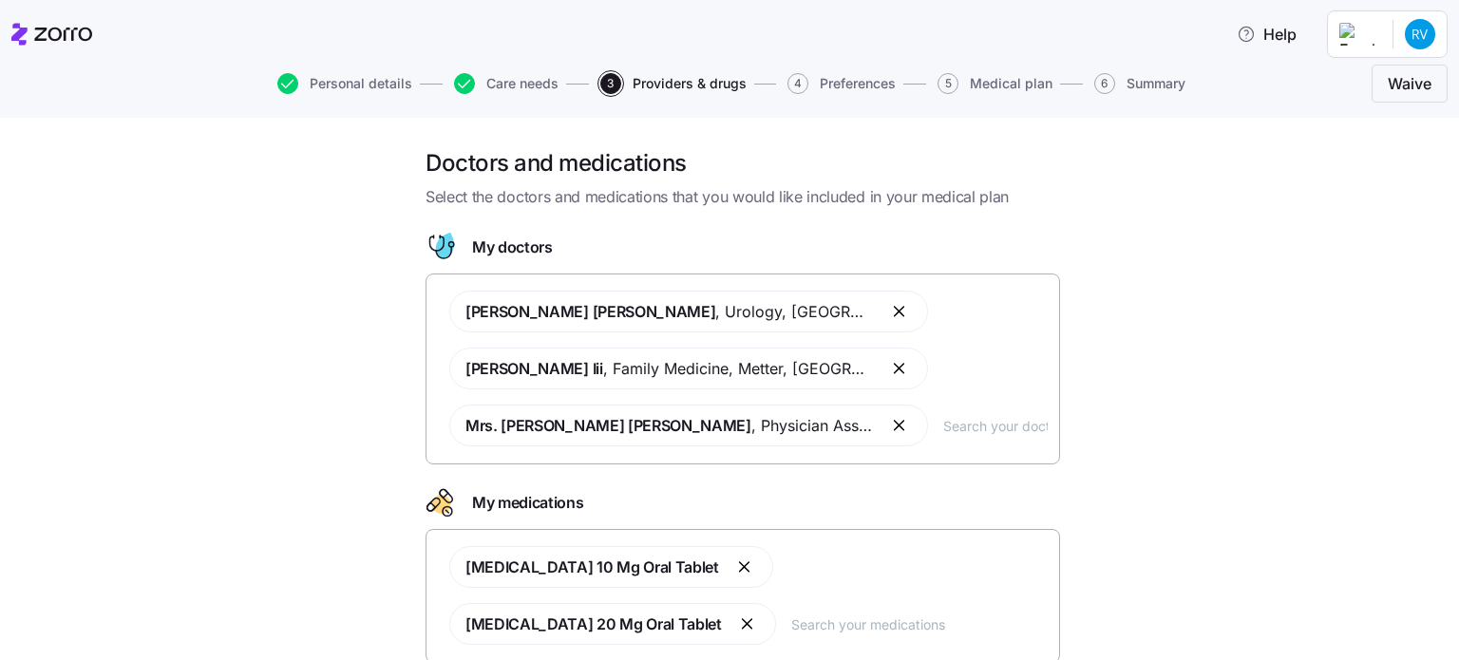
click at [1236, 324] on div "Doctors and medications Select the doctors and medications that you would like …" at bounding box center [742, 452] width 1379 height 608
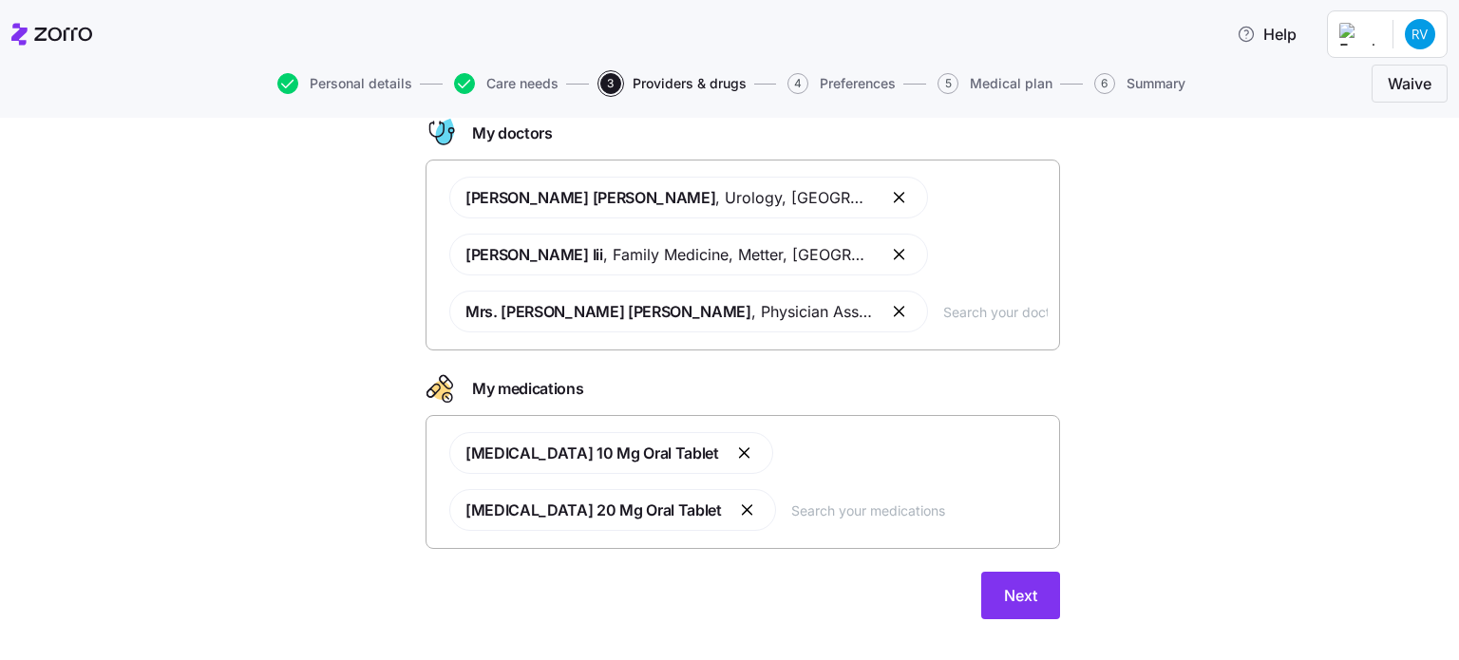
scroll to position [141, 0]
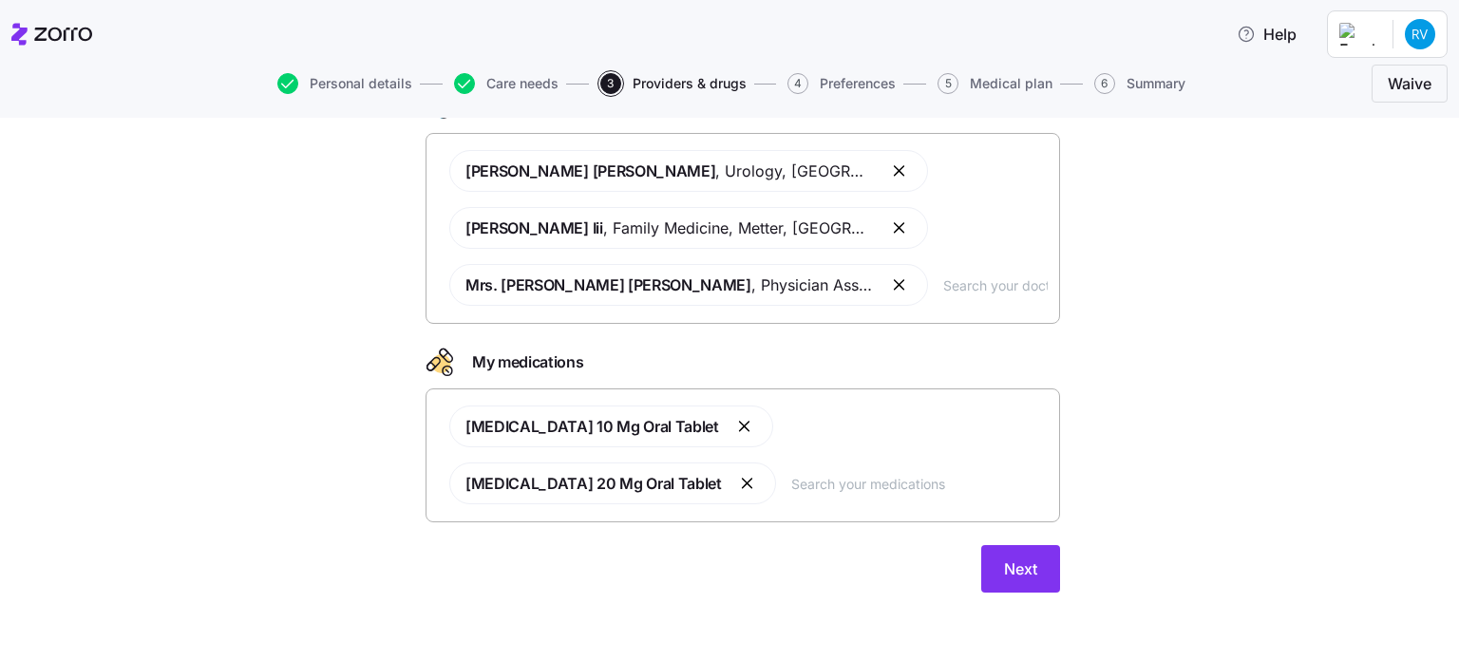
click at [934, 484] on input "text" at bounding box center [919, 483] width 256 height 21
type input "[MEDICAL_DATA]"
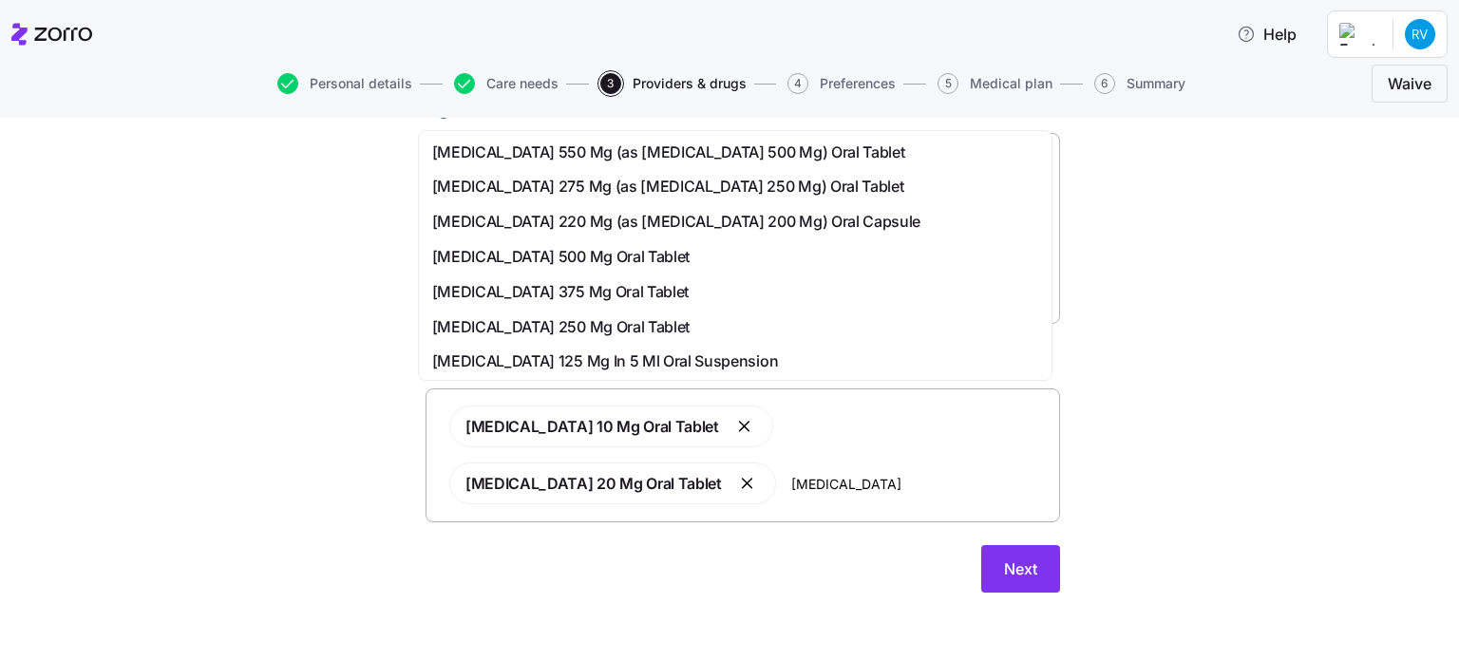
click at [872, 269] on div "[MEDICAL_DATA] 500 Mg Oral Tablet" at bounding box center [735, 256] width 625 height 35
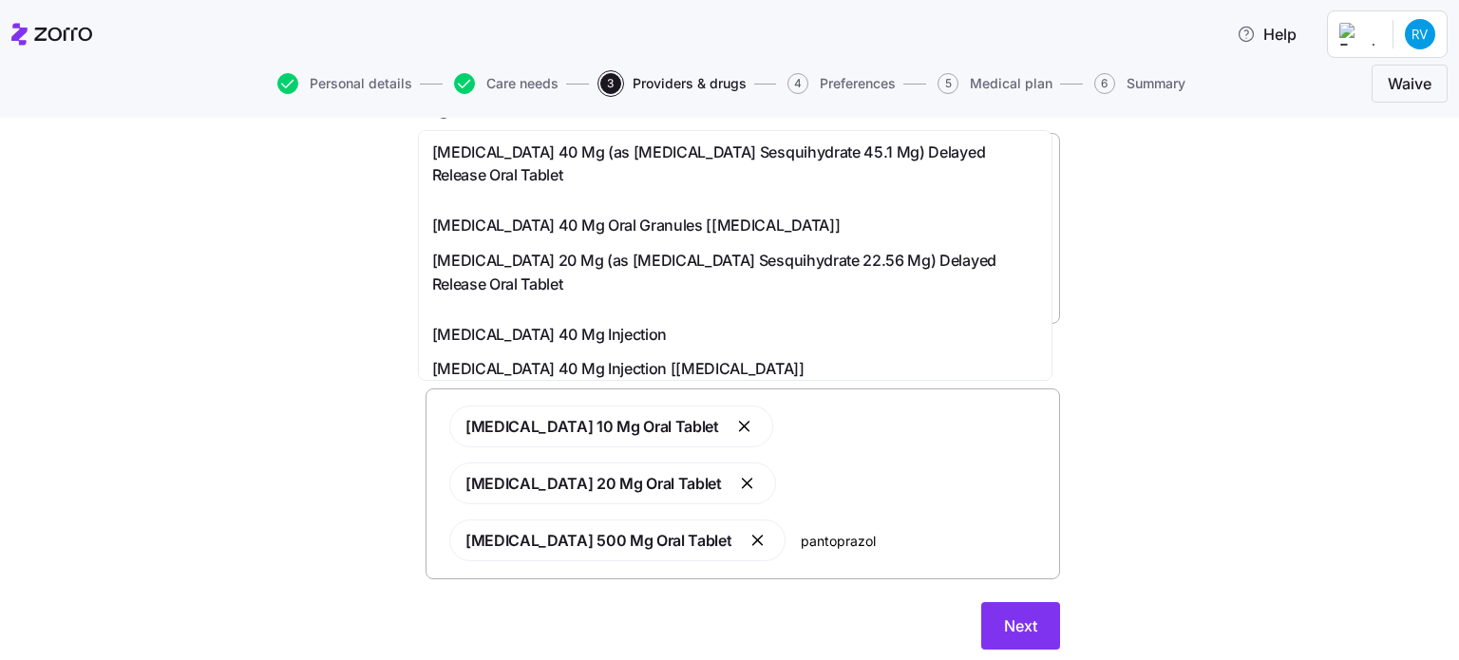
type input "[MEDICAL_DATA]"
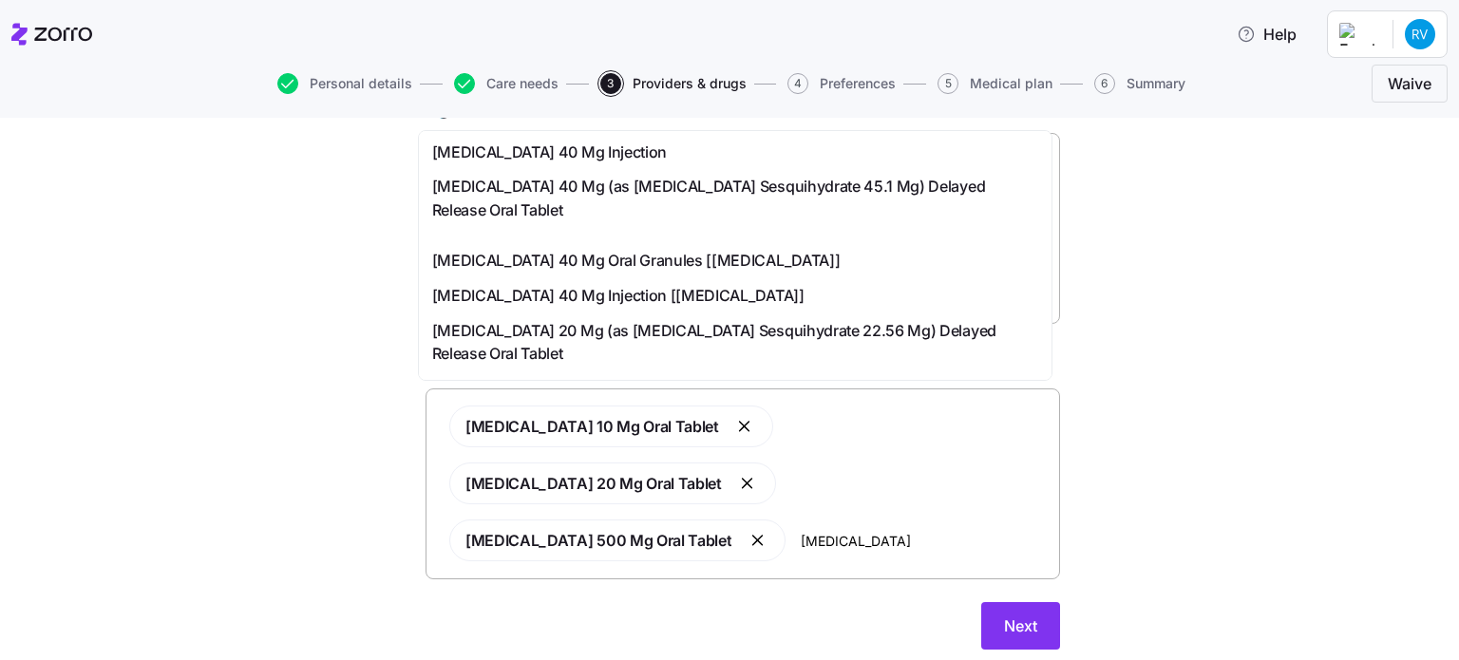
click at [712, 341] on span "[MEDICAL_DATA] 20 Mg (as [MEDICAL_DATA] Sesquihydrate 22.56 Mg) Delayed Release…" at bounding box center [735, 342] width 606 height 47
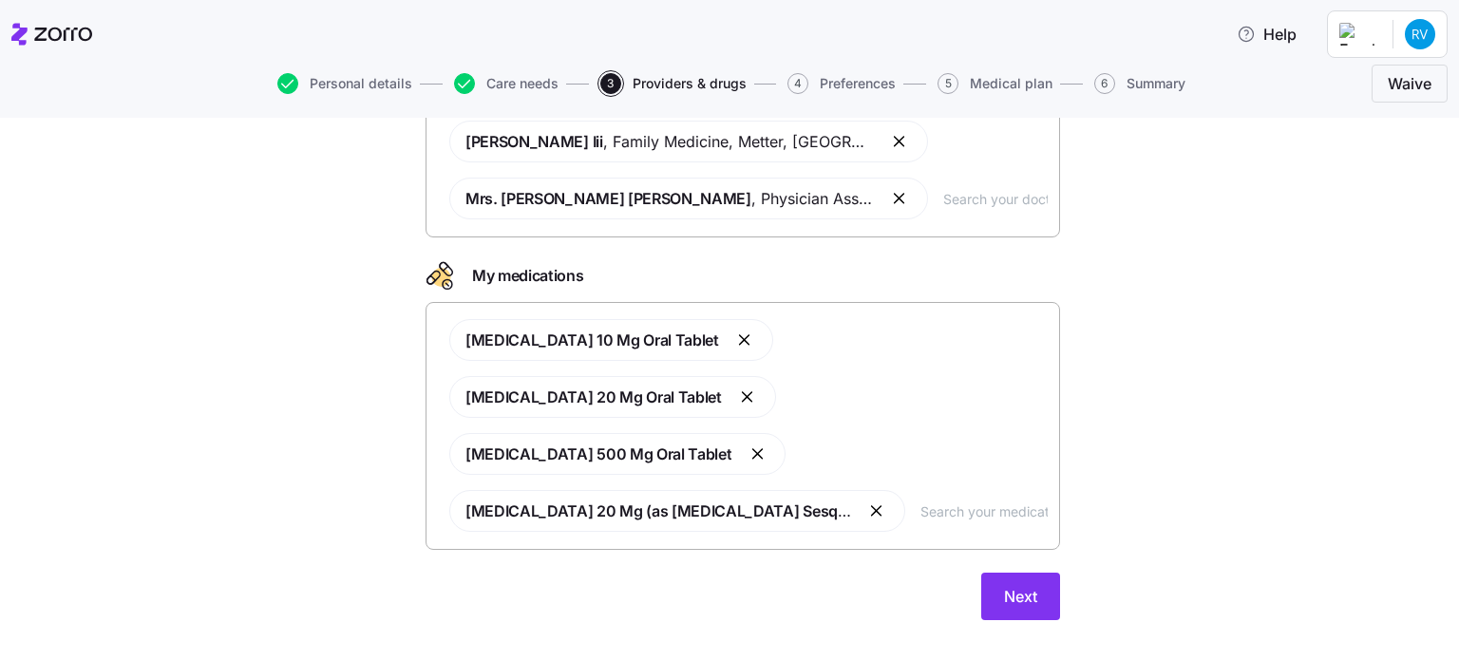
scroll to position [255, 0]
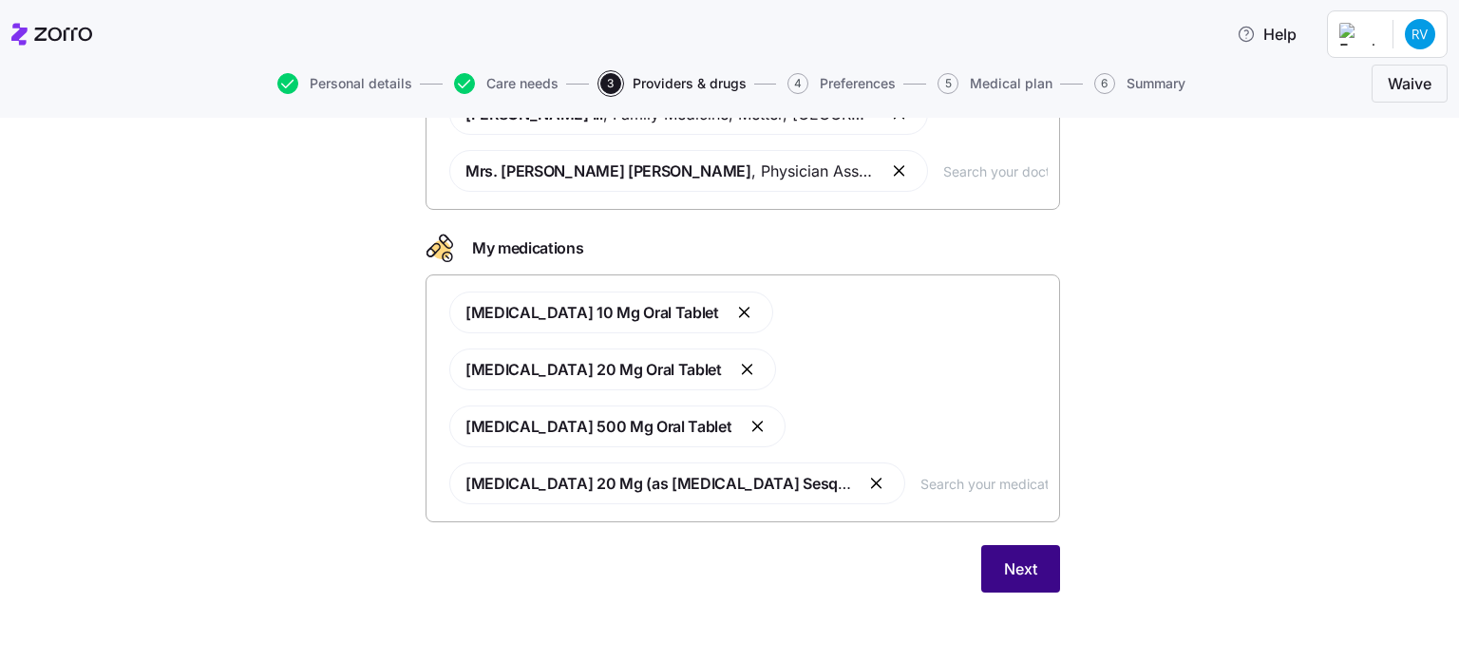
click at [1029, 573] on span "Next" at bounding box center [1020, 569] width 33 height 23
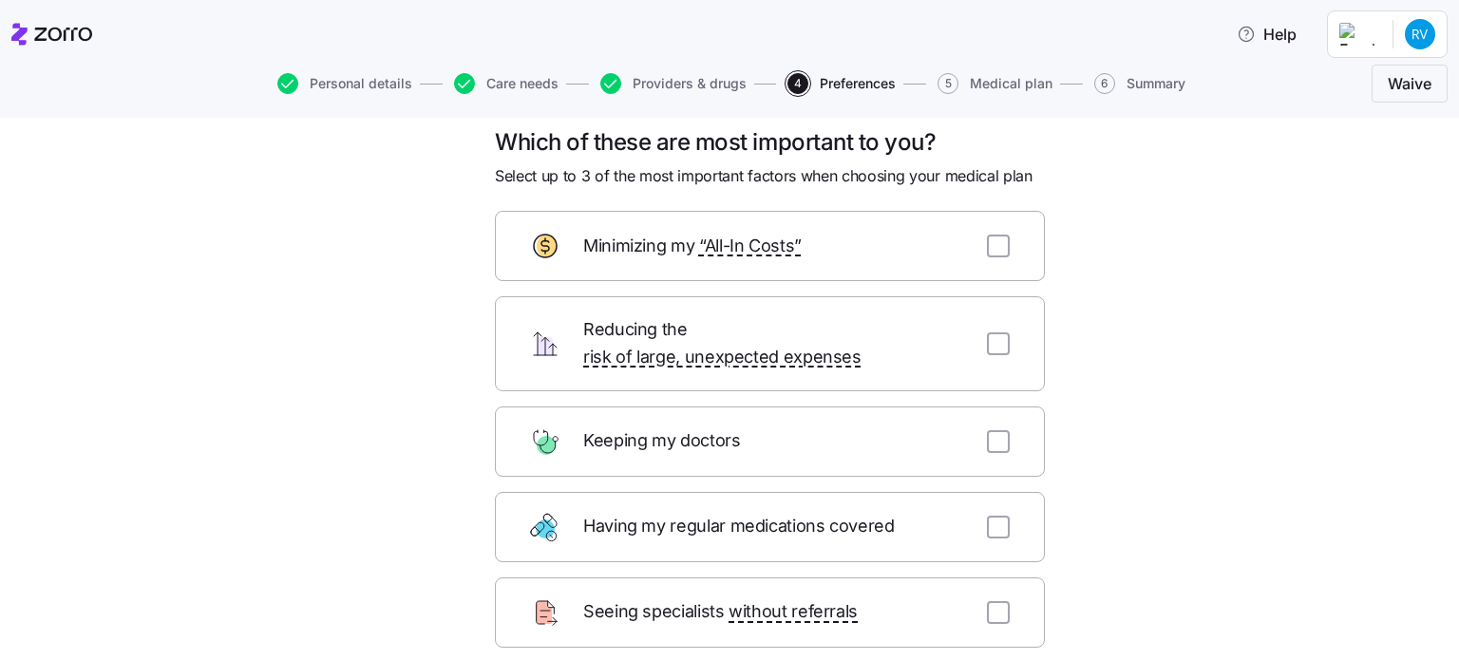
scroll to position [16, 0]
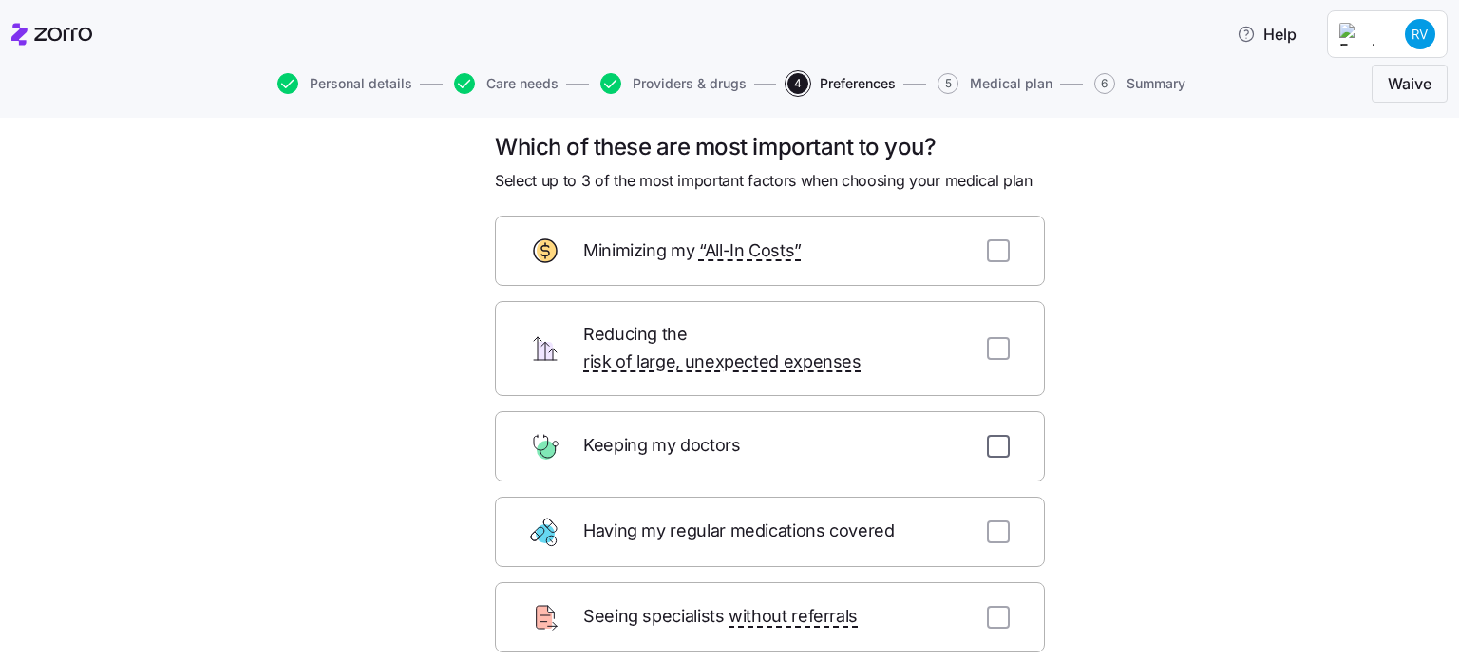
click at [989, 435] on input "checkbox" at bounding box center [998, 446] width 23 height 23
checkbox input "true"
click at [989, 253] on input "checkbox" at bounding box center [998, 250] width 23 height 23
checkbox input "true"
click at [997, 521] on input "checkbox" at bounding box center [998, 532] width 23 height 23
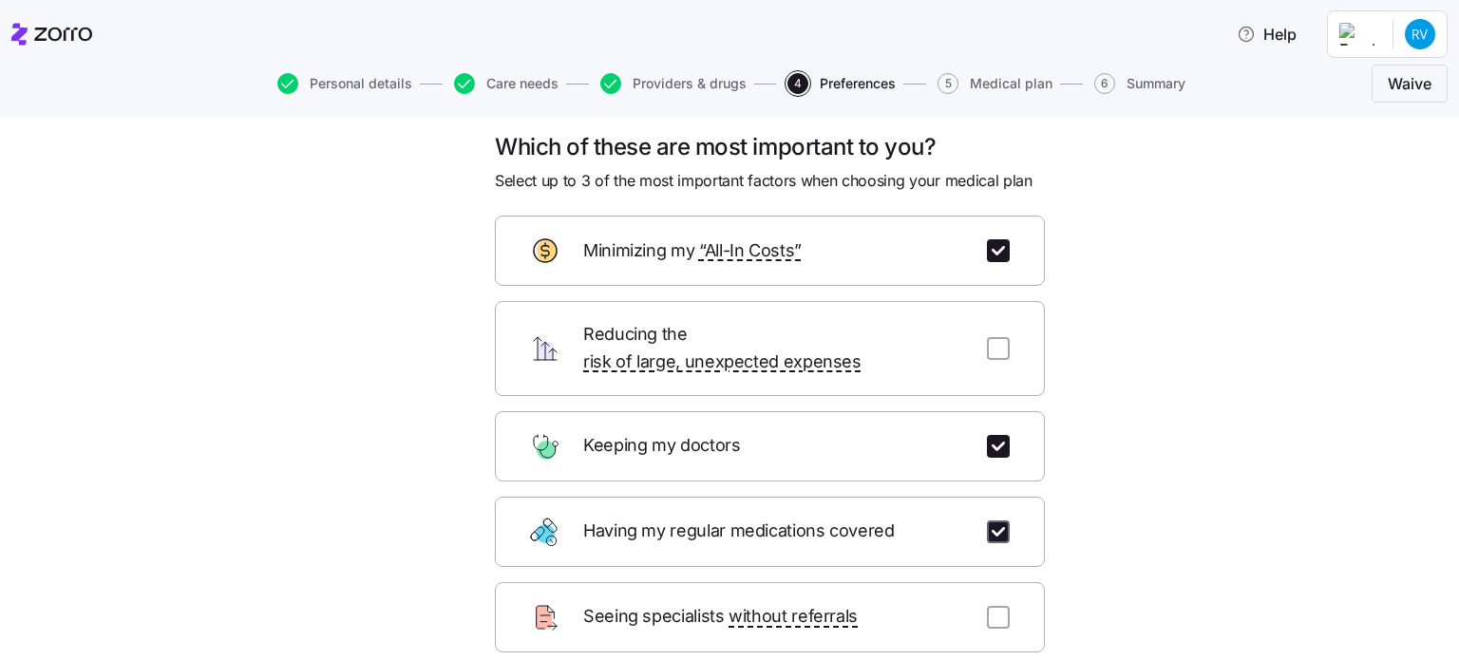
checkbox input "true"
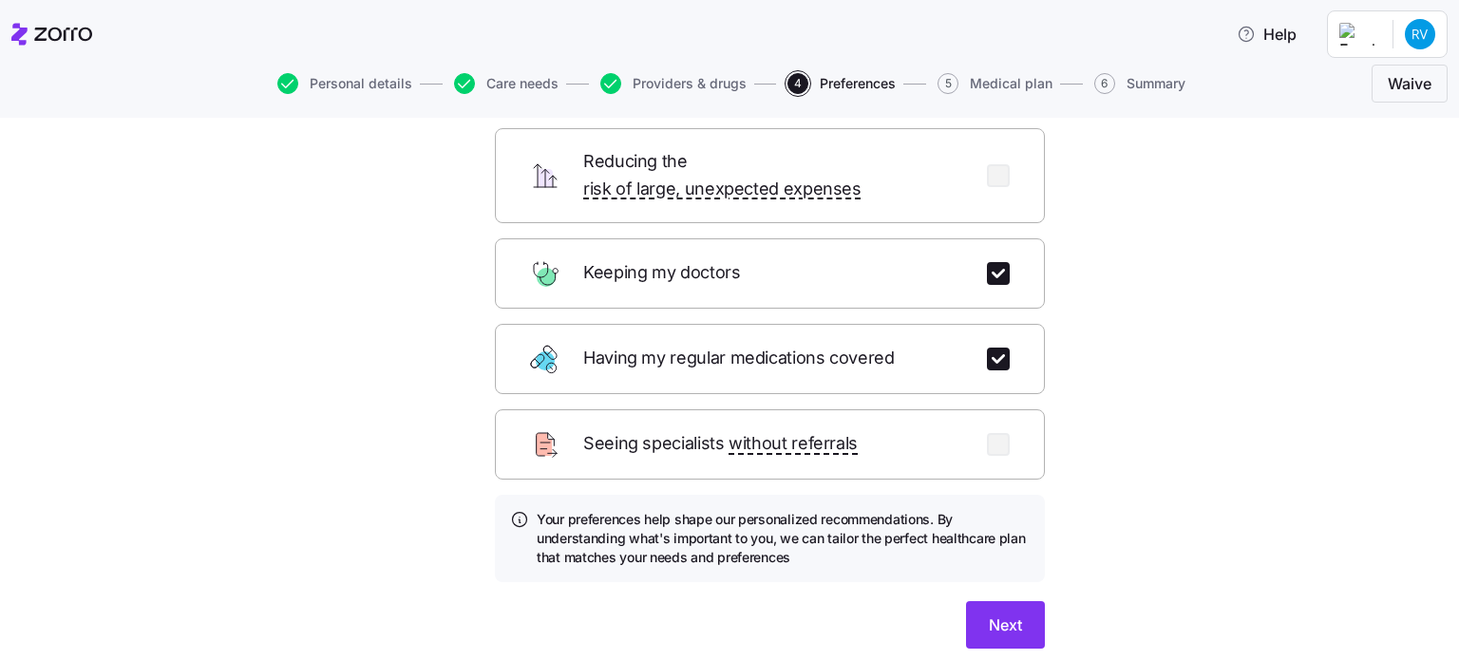
scroll to position [195, 0]
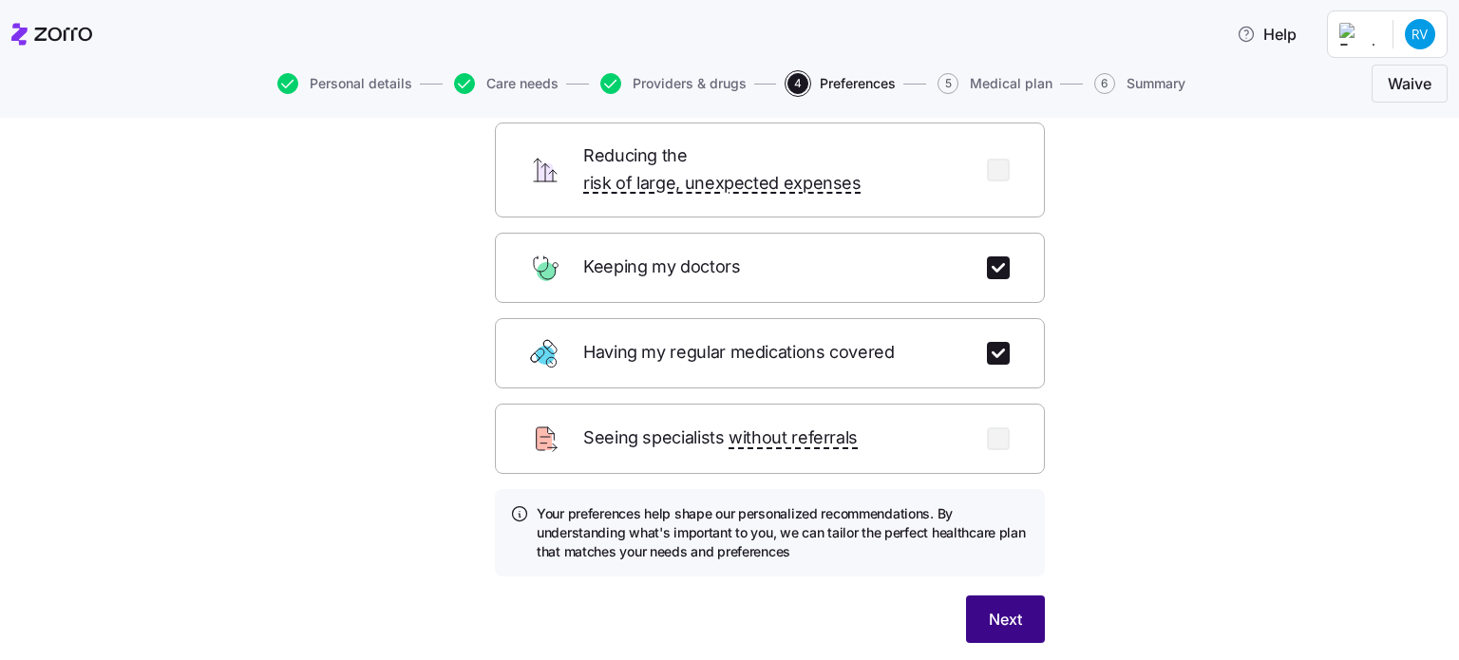
click at [977, 606] on button "Next" at bounding box center [1005, 619] width 79 height 47
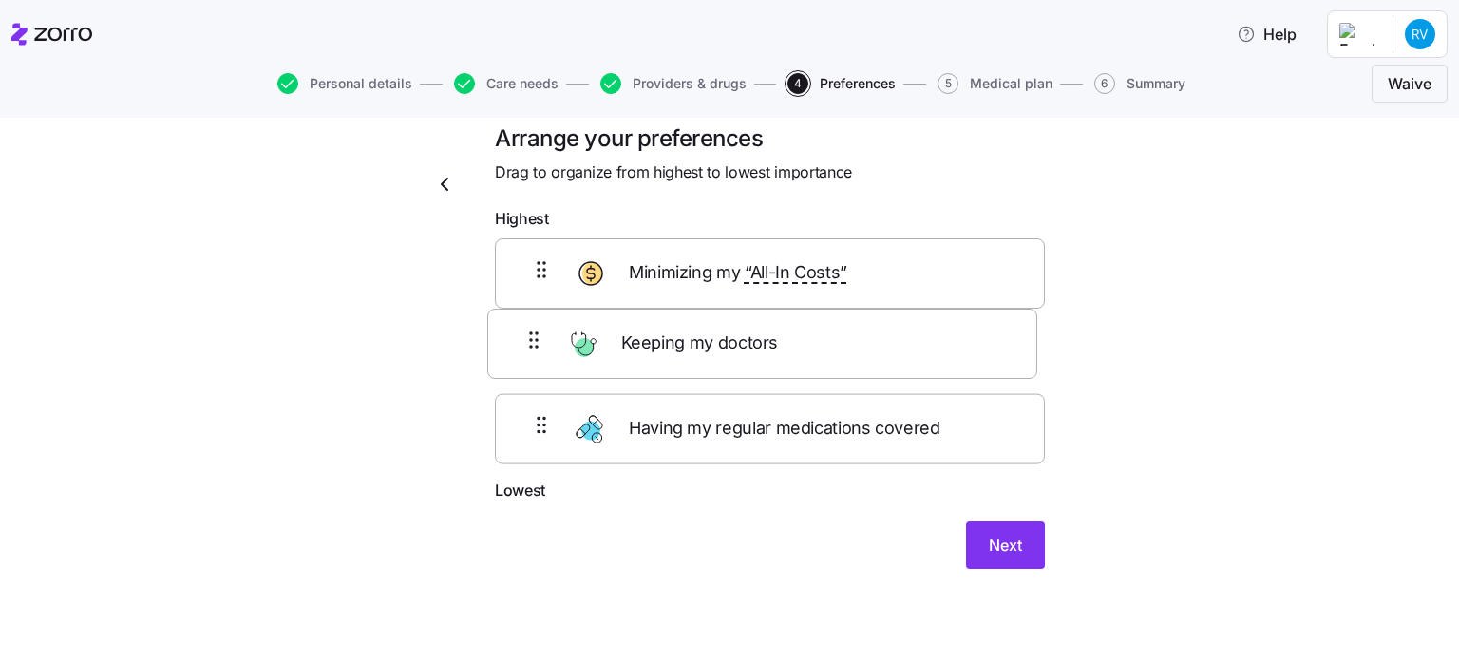
scroll to position [24, 0]
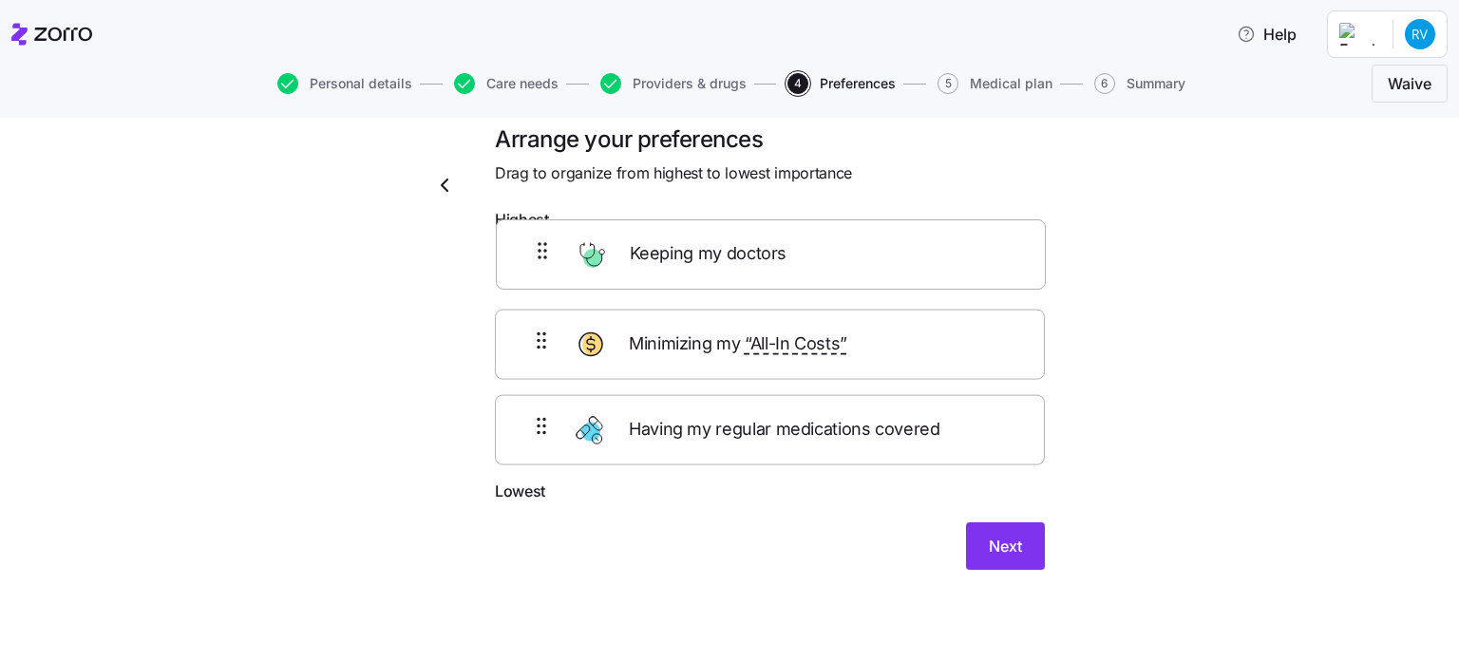
drag, startPoint x: 759, startPoint y: 351, endPoint x: 766, endPoint y: 244, distance: 106.6
click at [766, 244] on div "Minimizing my “All-In Costs” Keeping my doctors Having my regular medications c…" at bounding box center [770, 359] width 550 height 241
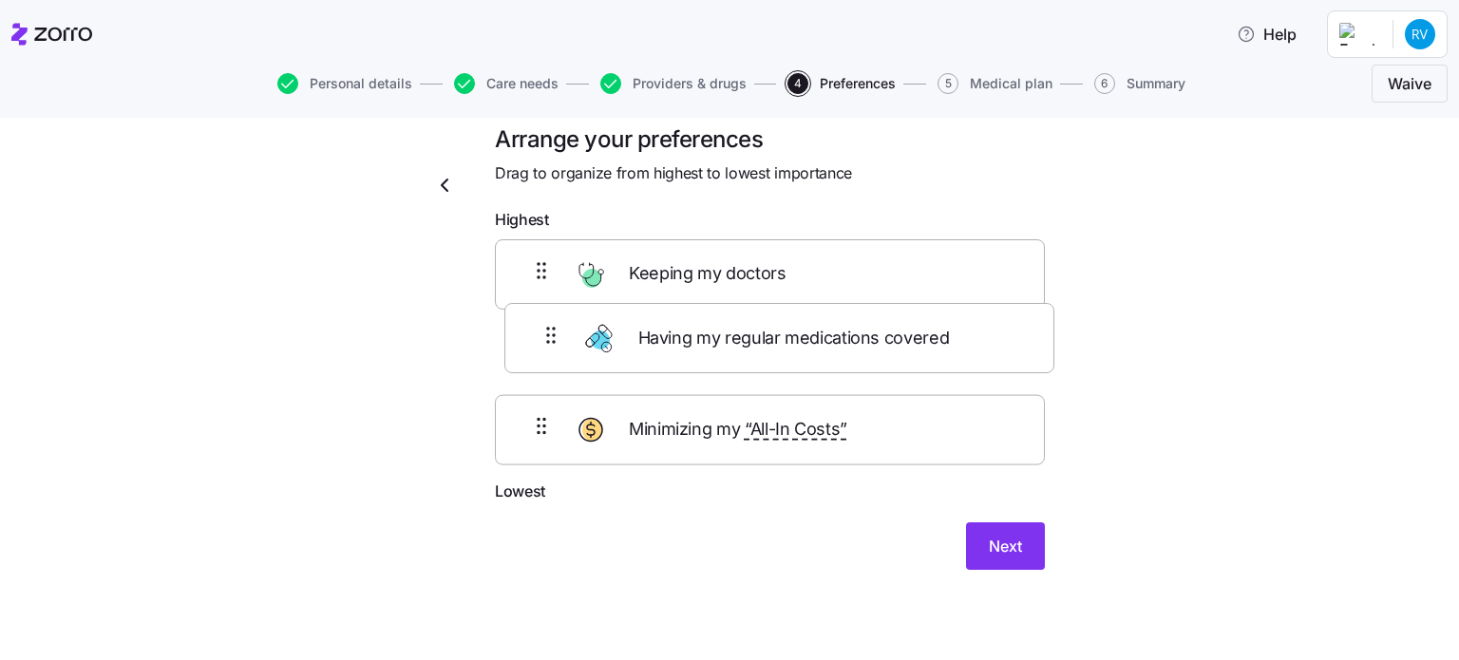
drag, startPoint x: 868, startPoint y: 464, endPoint x: 889, endPoint y: 351, distance: 114.0
click at [889, 351] on div "Keeping my doctors Minimizing my “All-In Costs” Having my regular medications c…" at bounding box center [770, 359] width 550 height 241
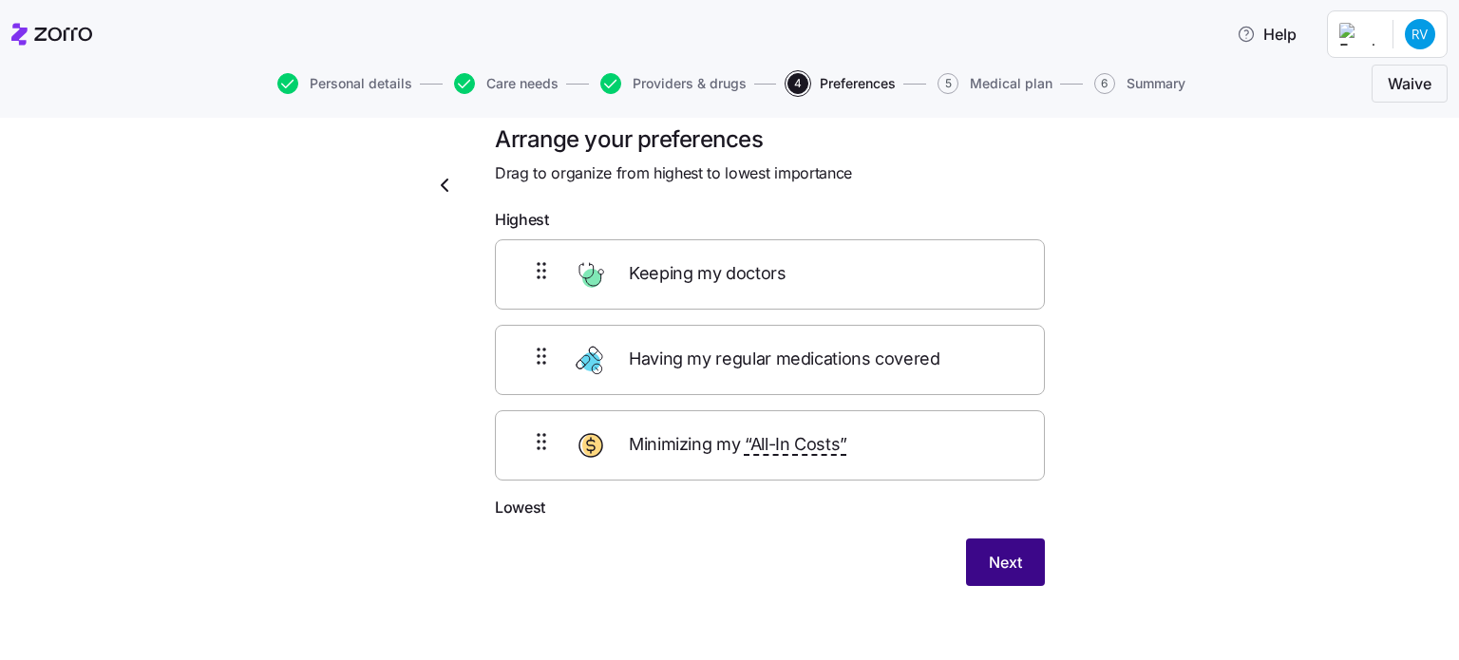
click at [989, 570] on span "Next" at bounding box center [1005, 562] width 33 height 23
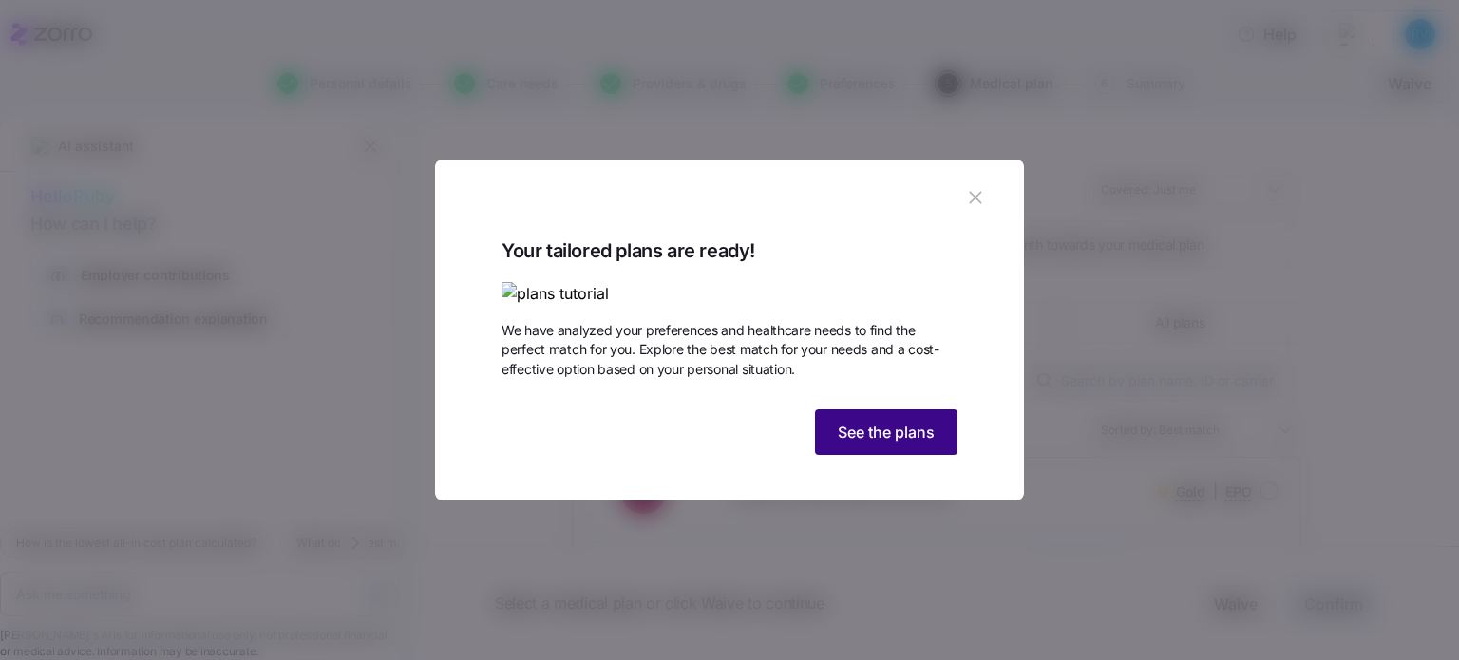
click at [874, 455] on button "See the plans" at bounding box center [886, 432] width 142 height 46
type textarea "x"
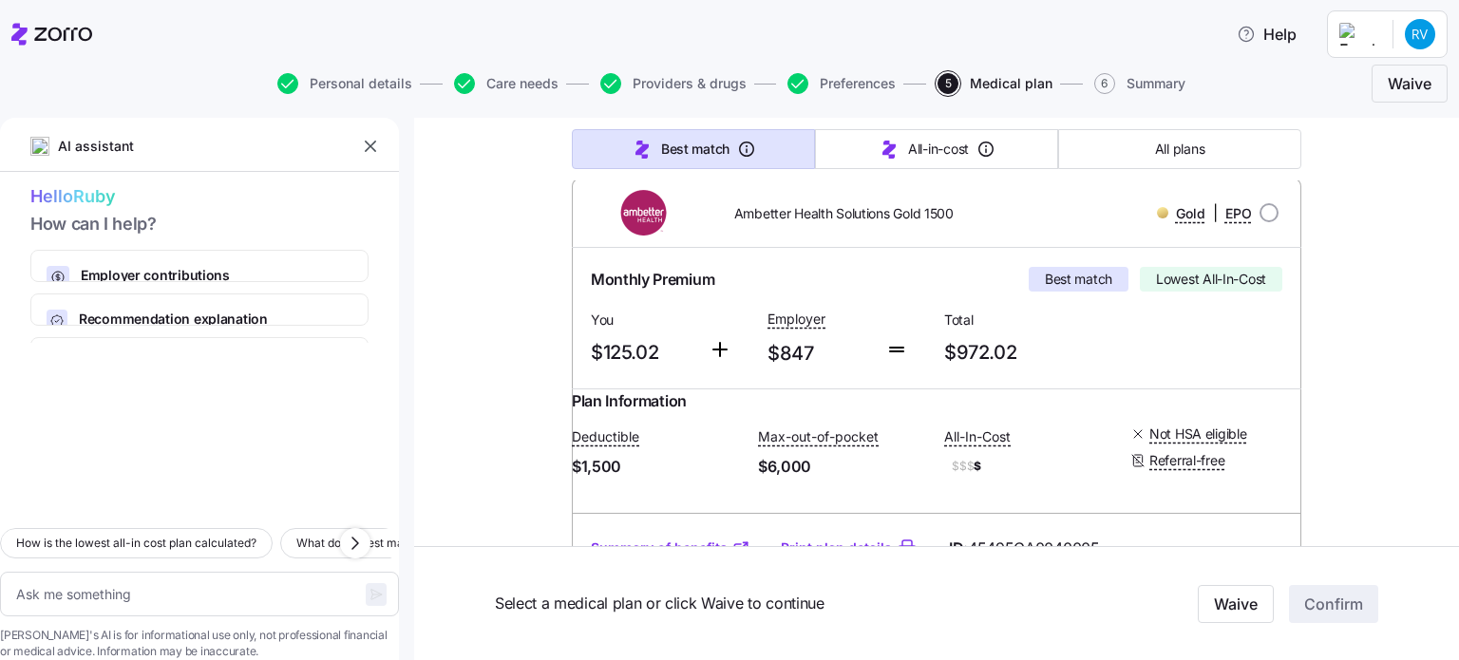
scroll to position [280, 0]
click at [921, 270] on div "Monthly Premium Best match Lowest All-In-Cost" at bounding box center [937, 277] width 692 height 25
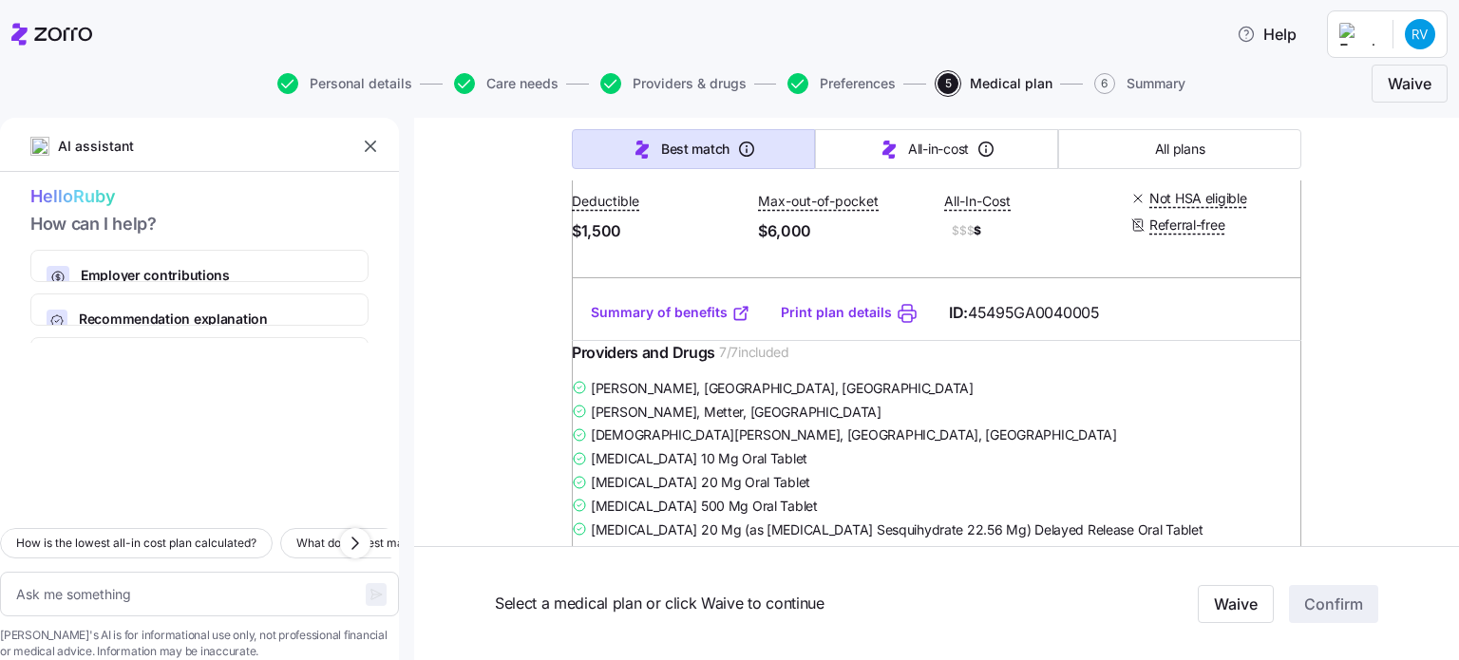
scroll to position [502, 0]
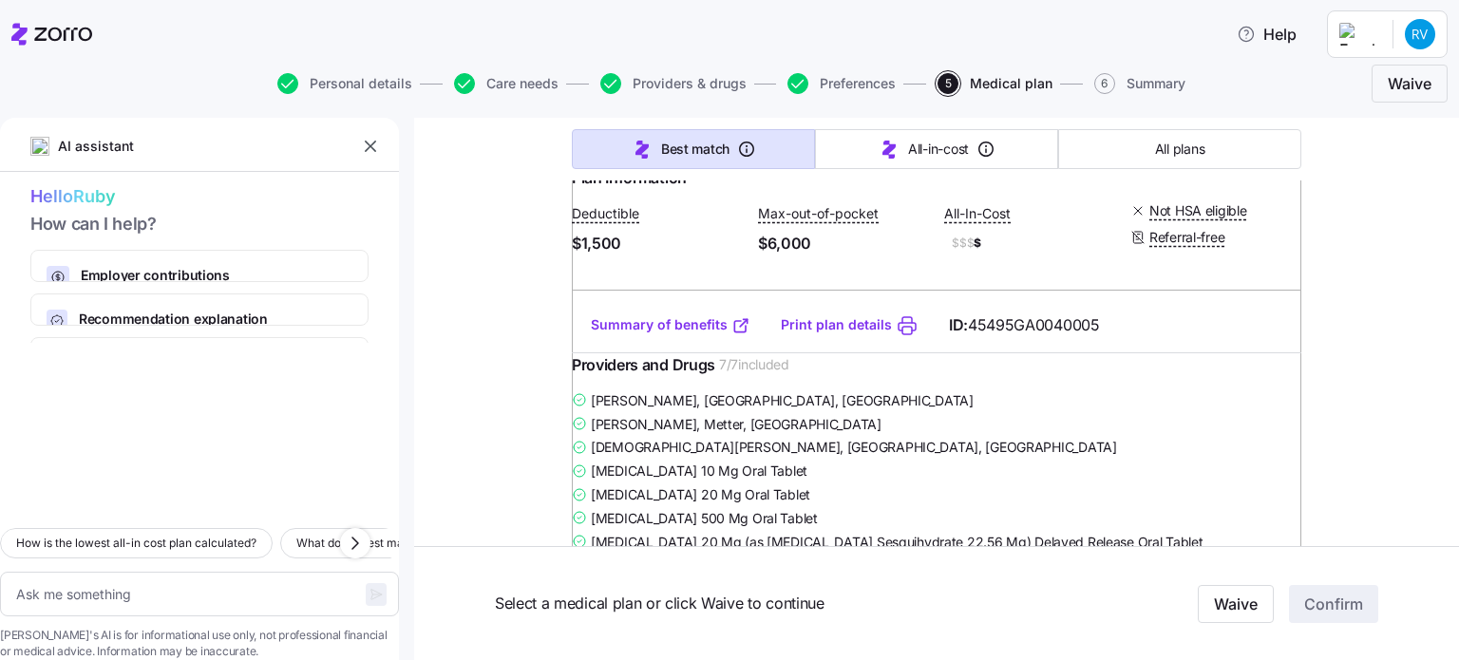
click at [709, 334] on link "Summary of benefits" at bounding box center [671, 324] width 160 height 19
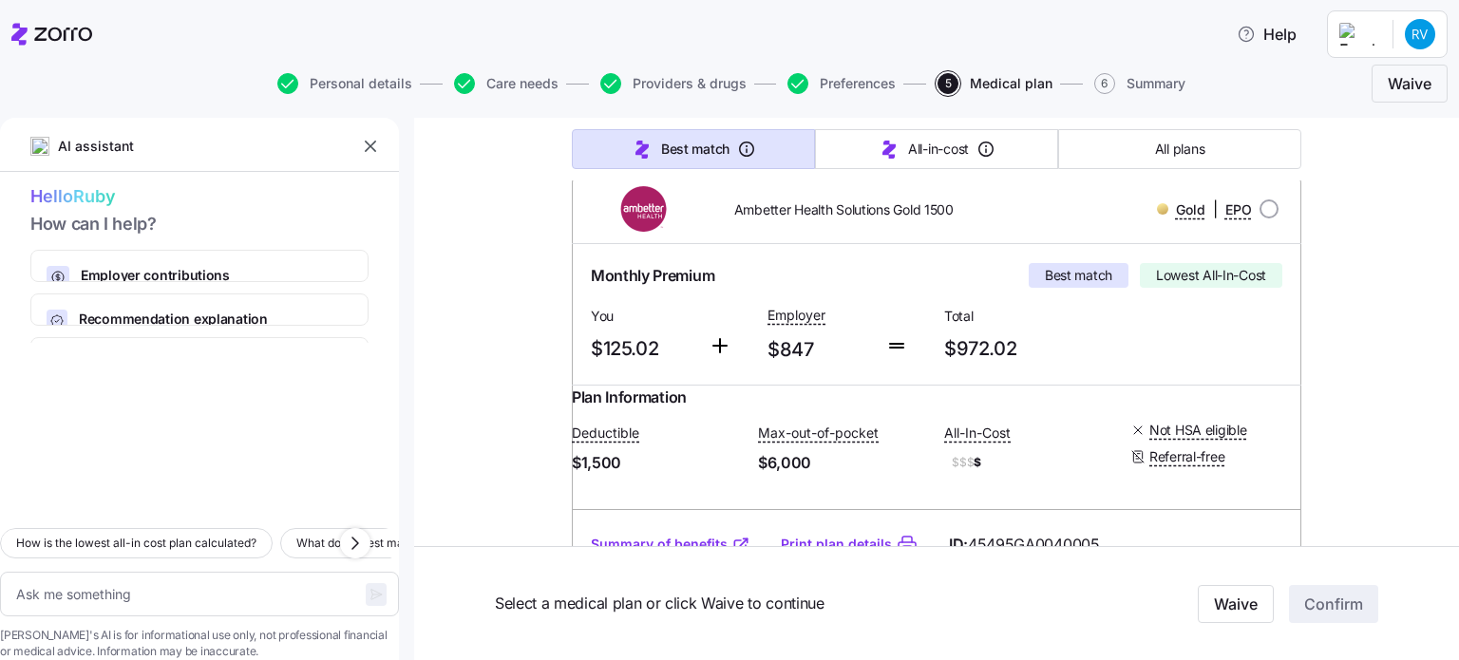
scroll to position [289, 0]
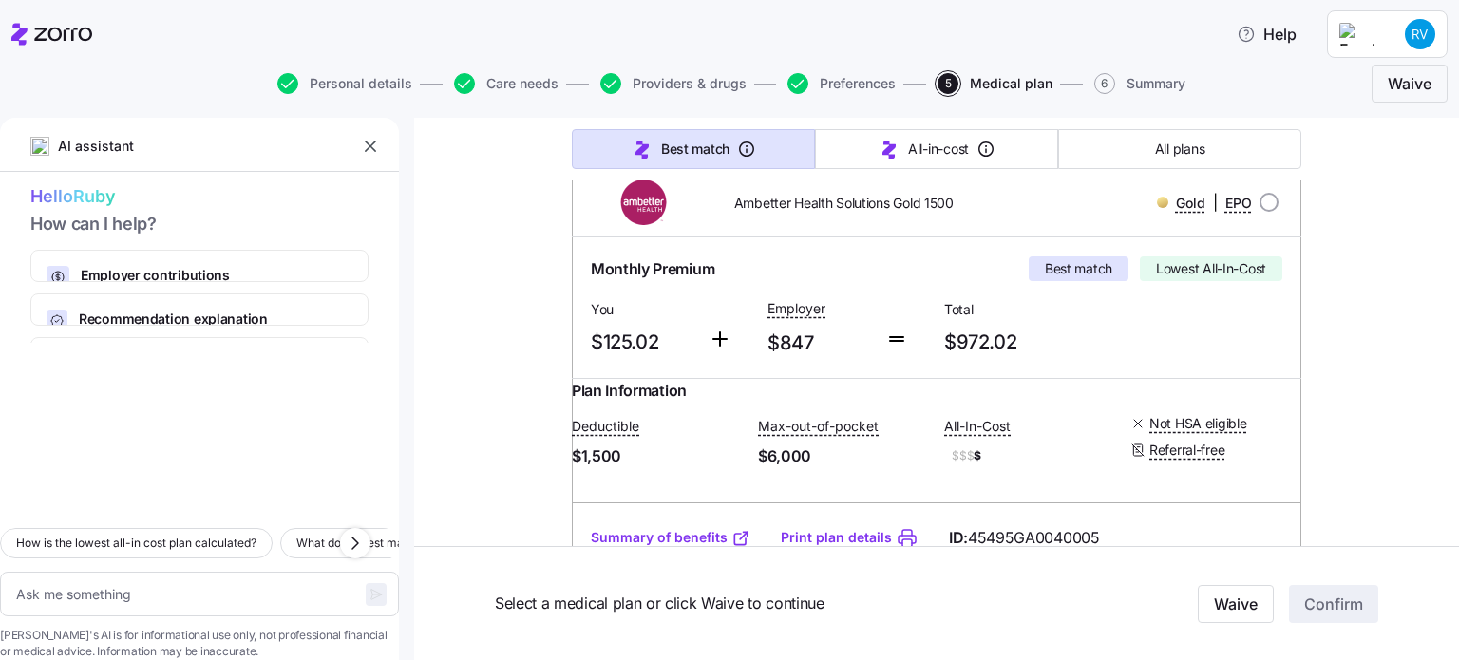
click at [641, 366] on div "Monthly Premium Best match Lowest All-In-Cost You $125.02 Employer $847 Total $…" at bounding box center [937, 307] width 730 height 141
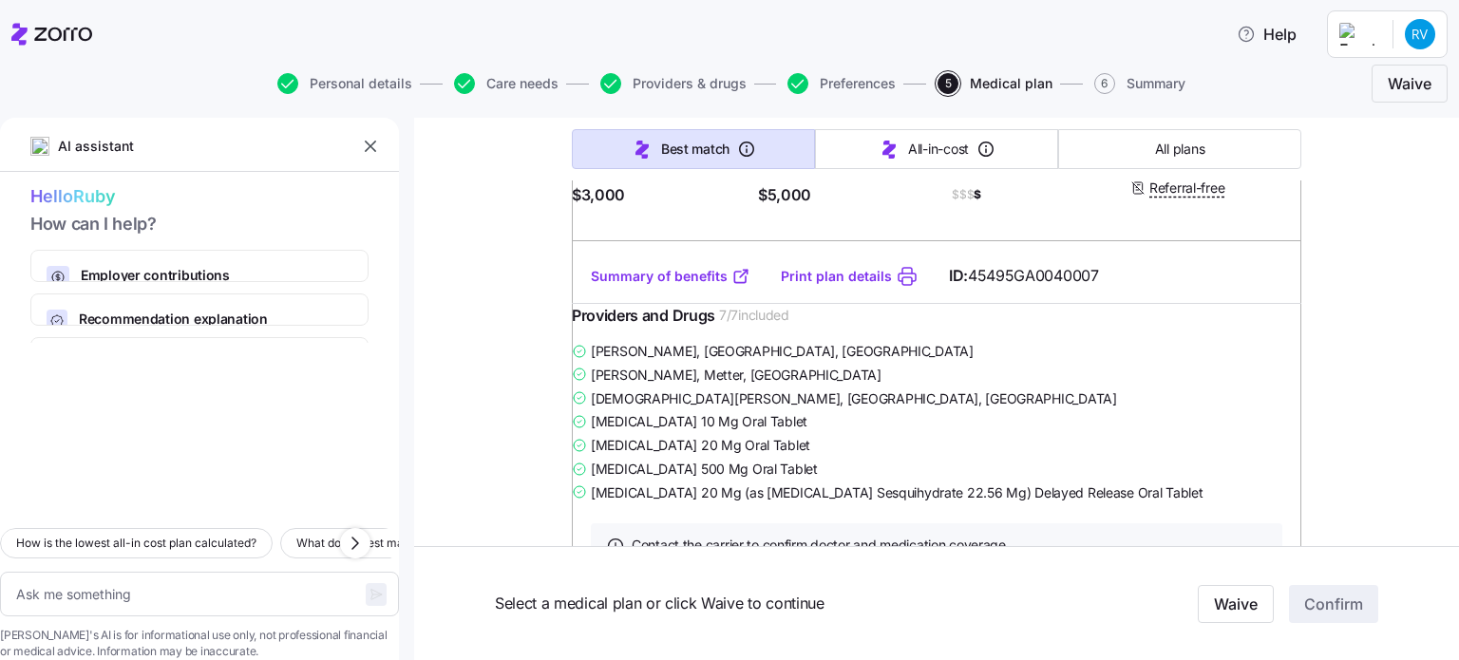
scroll to position [1299, 0]
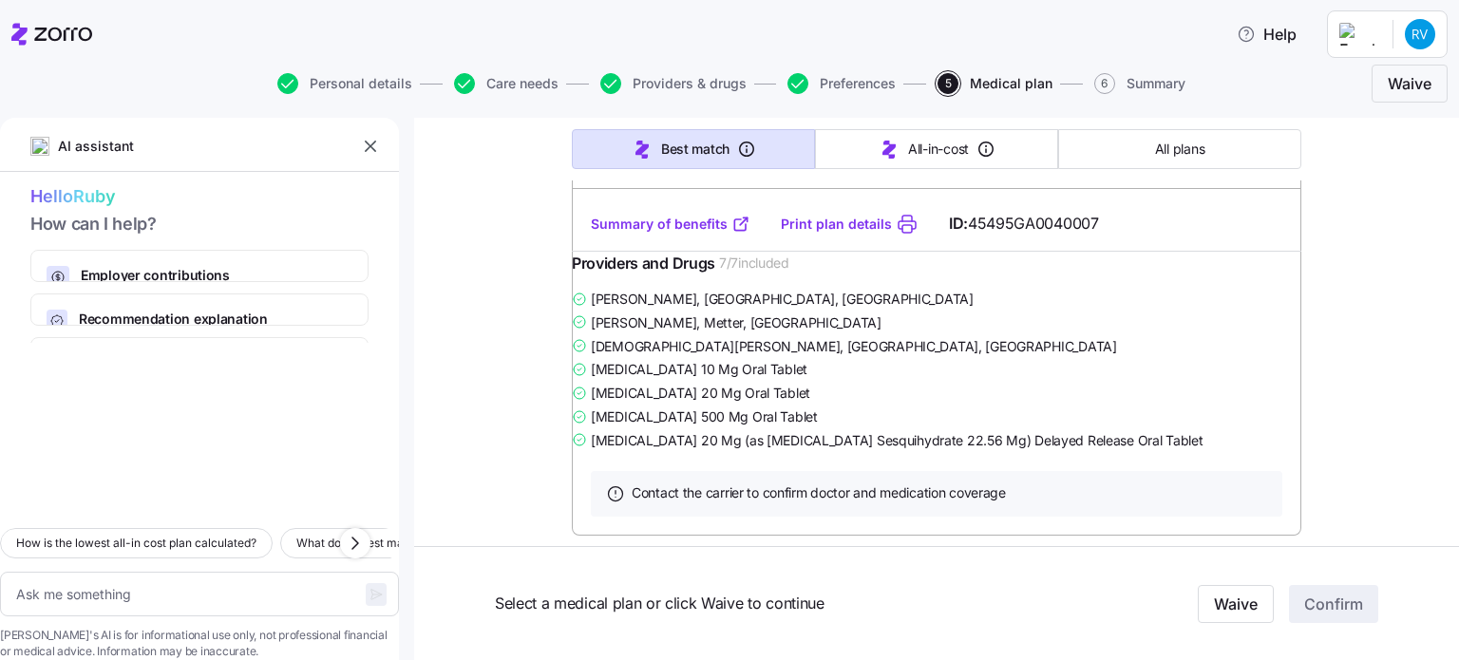
click at [693, 234] on link "Summary of benefits" at bounding box center [671, 224] width 160 height 19
click at [591, 215] on link "Summary of benefits" at bounding box center [671, 224] width 160 height 19
